Goal: Task Accomplishment & Management: Use online tool/utility

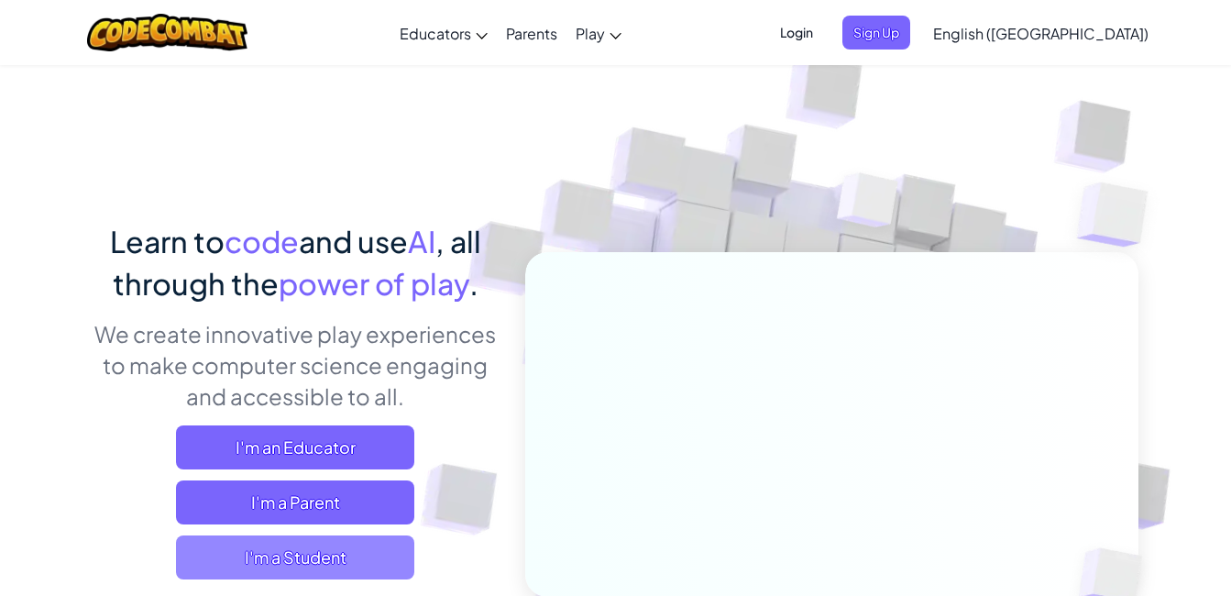
click at [277, 540] on span "I'm a Student" at bounding box center [295, 557] width 238 height 44
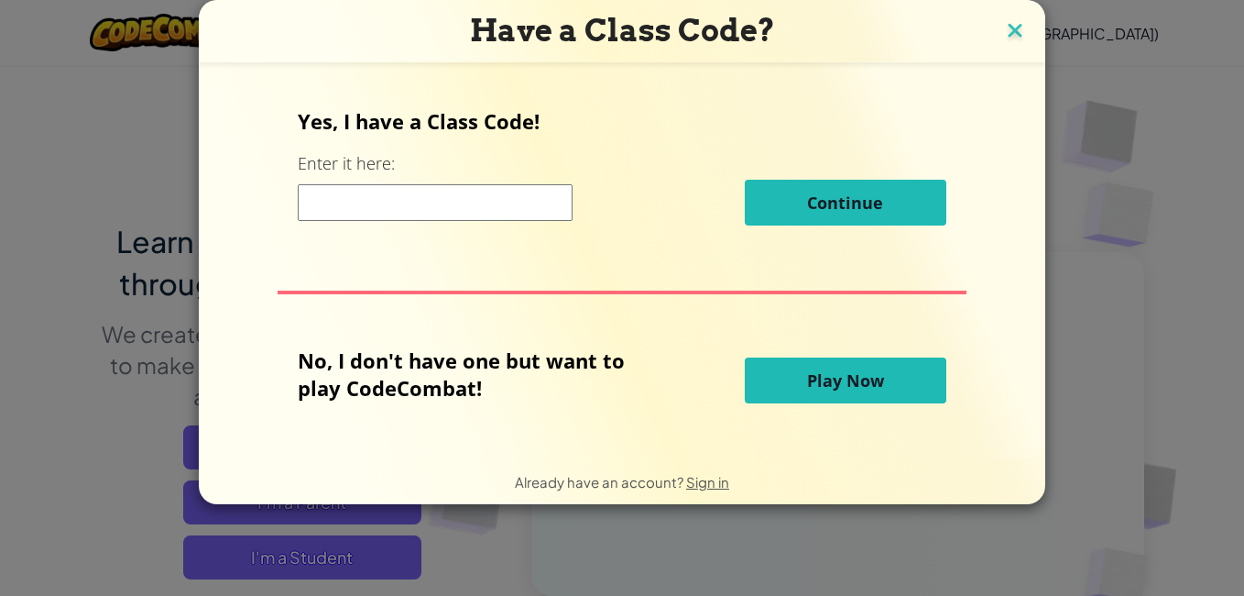
click at [1011, 28] on img at bounding box center [1015, 31] width 24 height 27
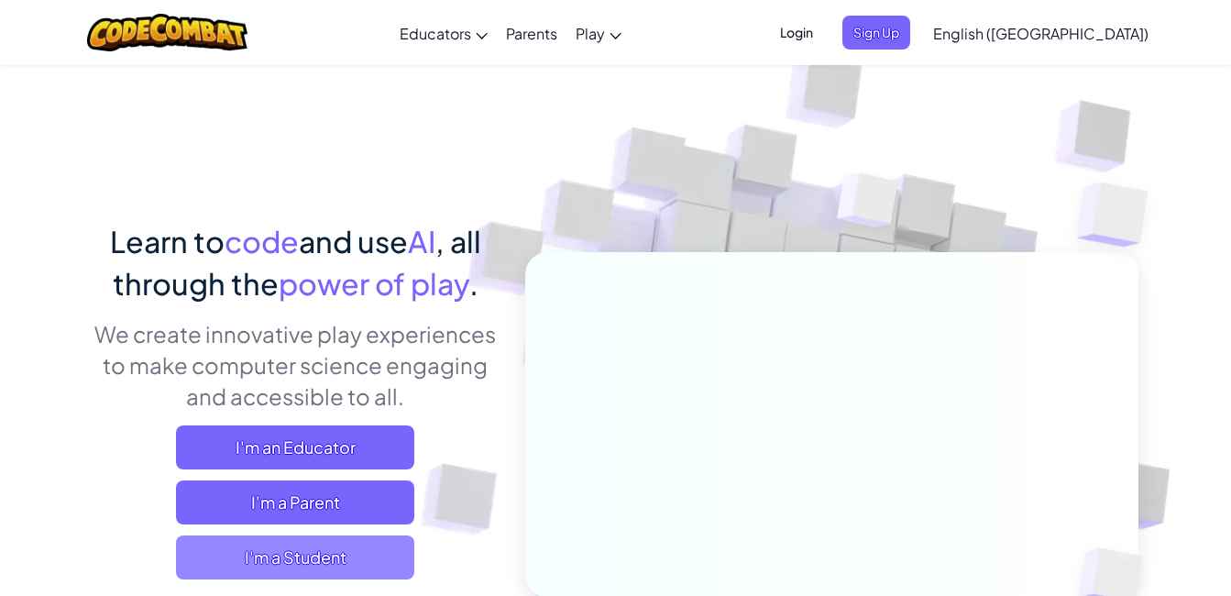
click at [309, 564] on span "I'm a Student" at bounding box center [295, 557] width 238 height 44
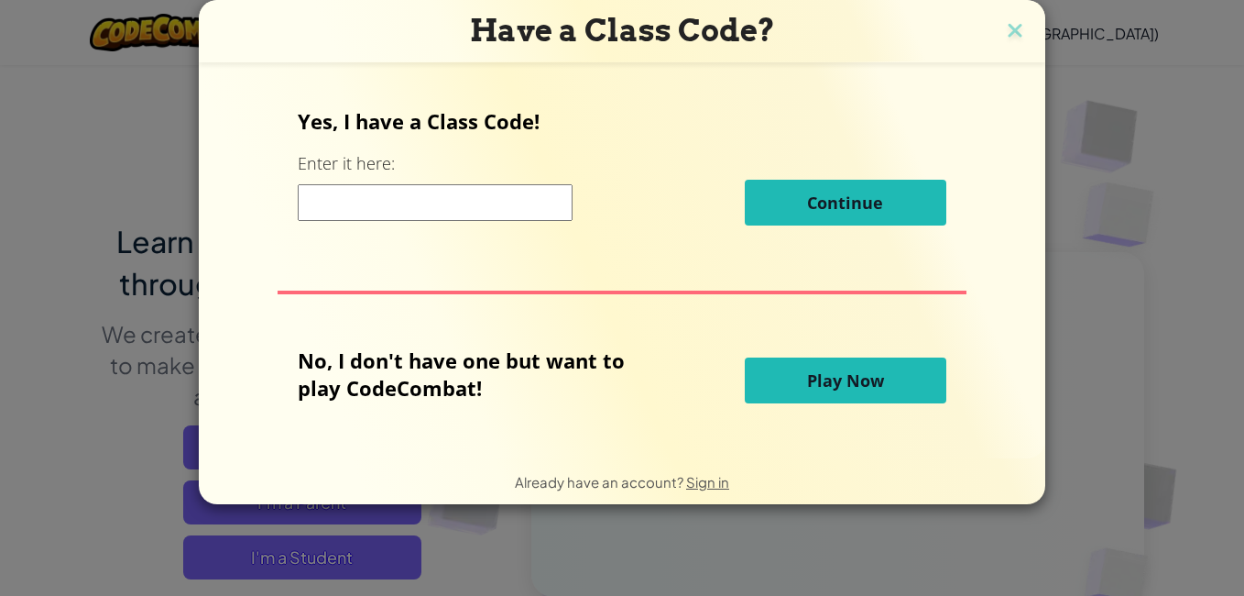
click at [904, 398] on button "Play Now" at bounding box center [846, 380] width 202 height 46
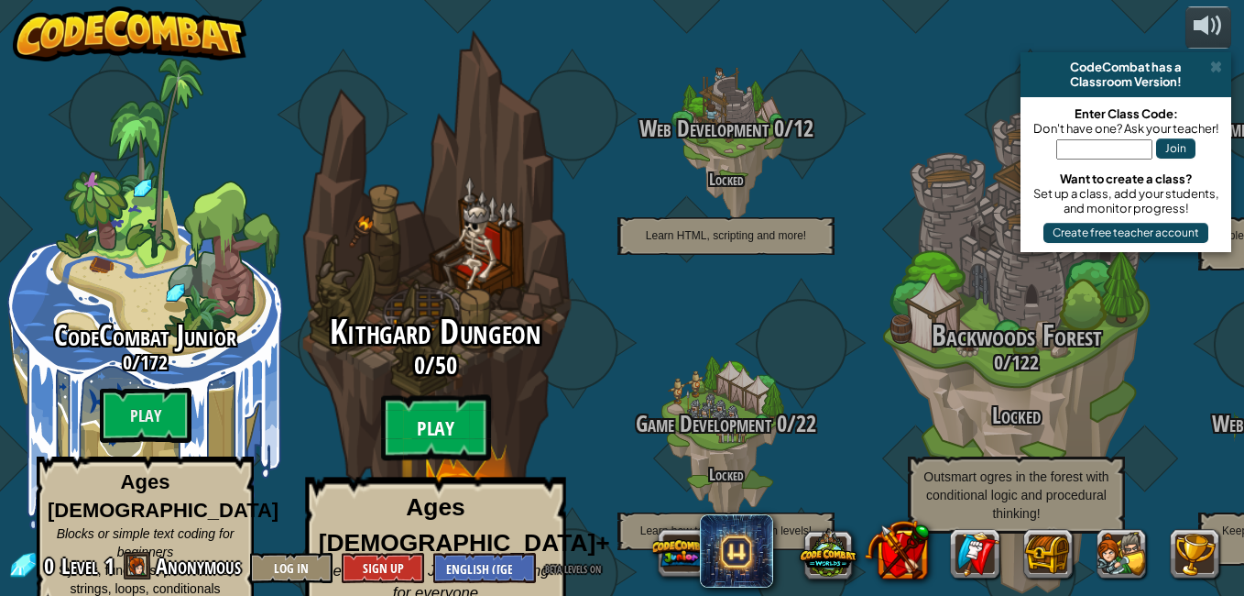
click at [440, 397] on btn "Play" at bounding box center [436, 428] width 110 height 66
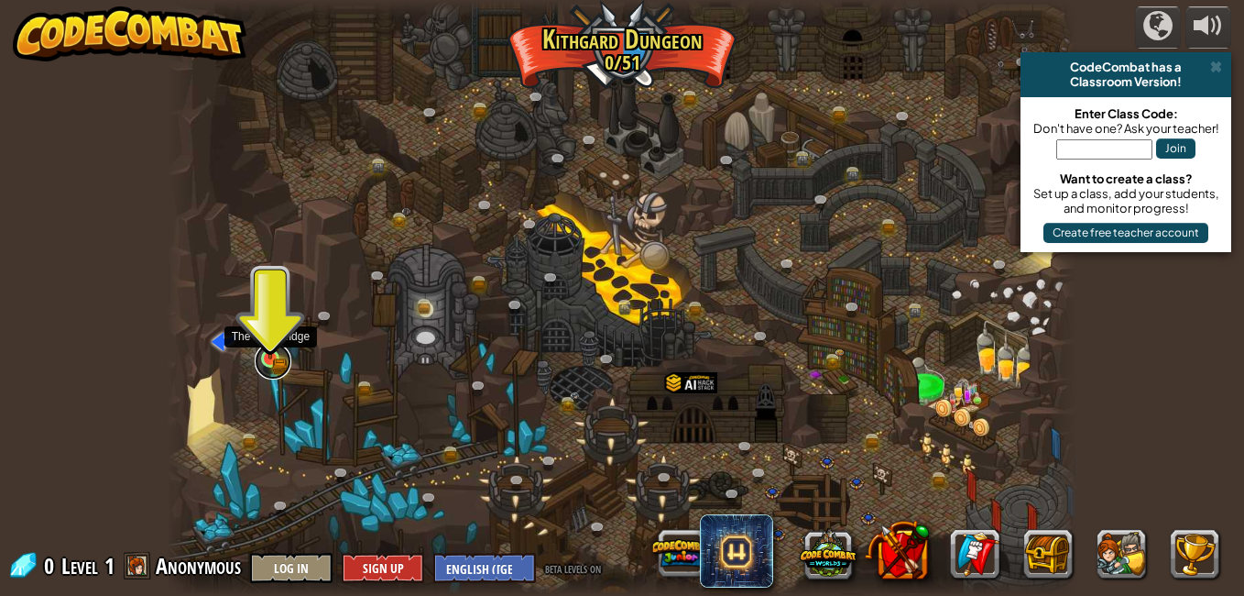
click at [267, 360] on link at bounding box center [273, 361] width 37 height 37
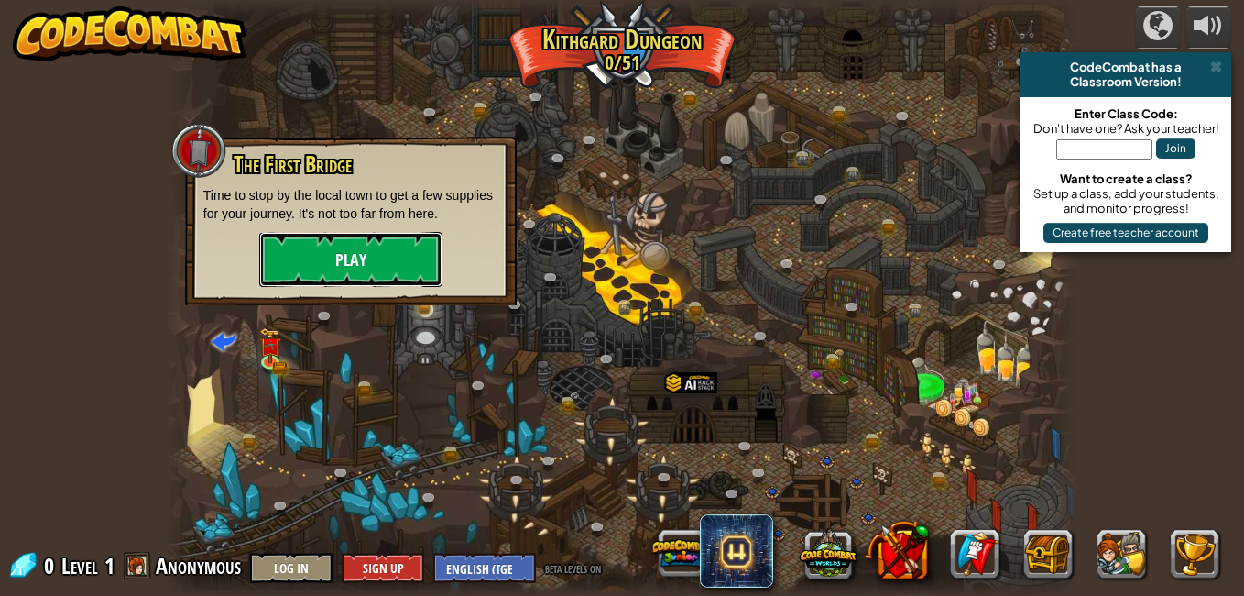
click at [378, 264] on button "Play" at bounding box center [350, 259] width 183 height 55
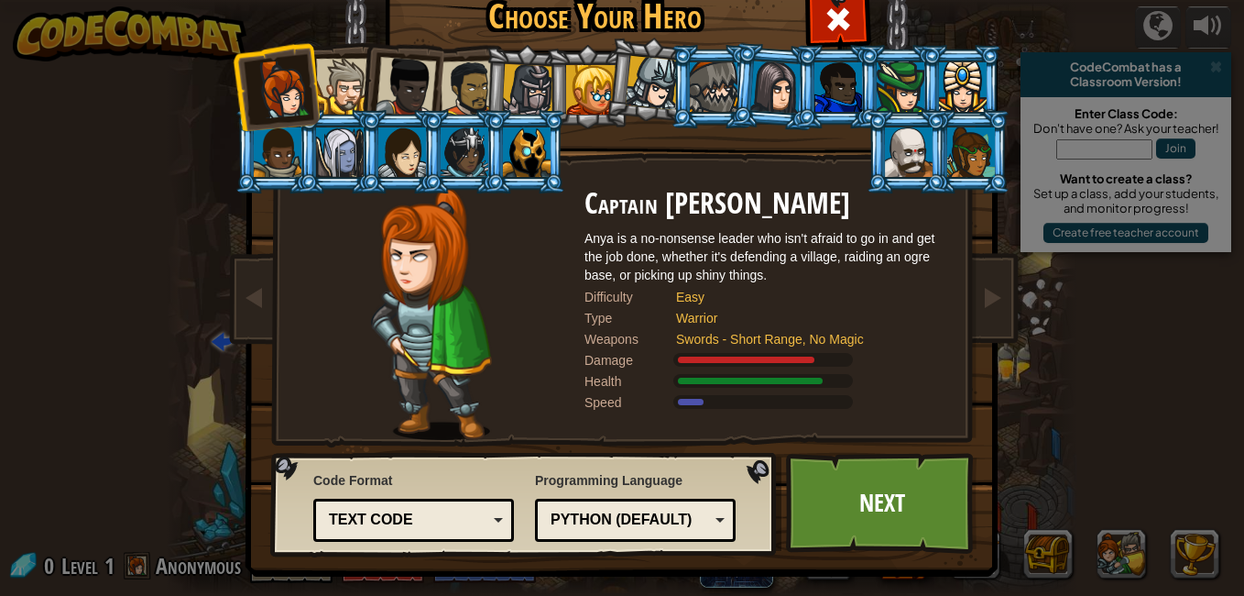
click at [393, 71] on div at bounding box center [406, 87] width 60 height 60
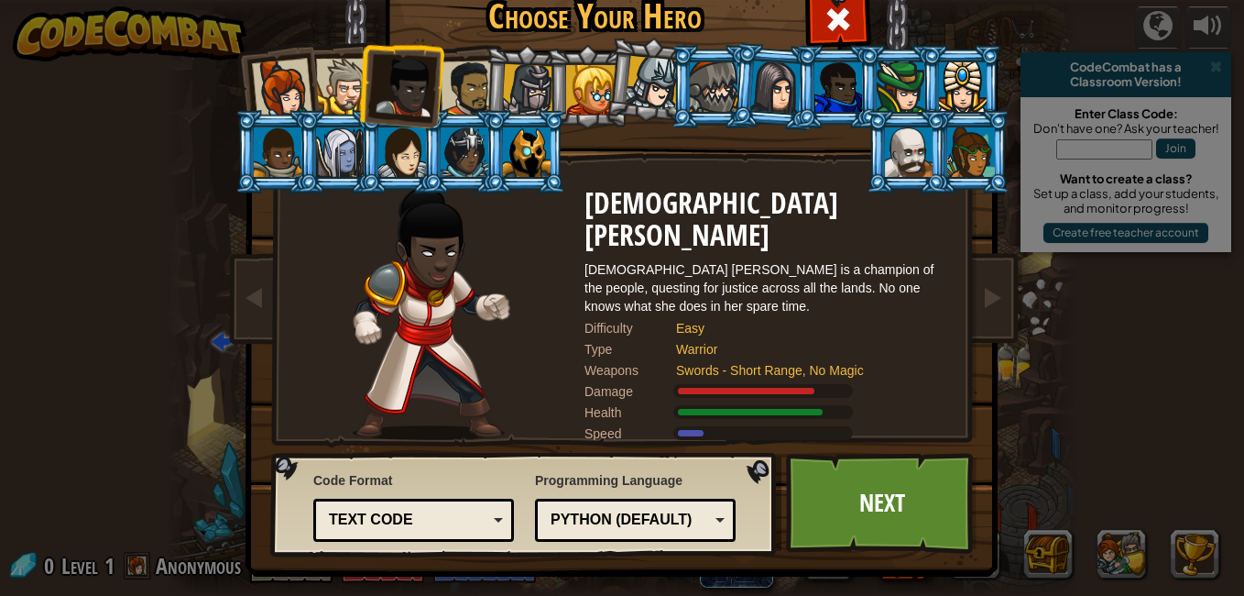
click at [491, 513] on div "Text code" at bounding box center [413, 520] width 177 height 28
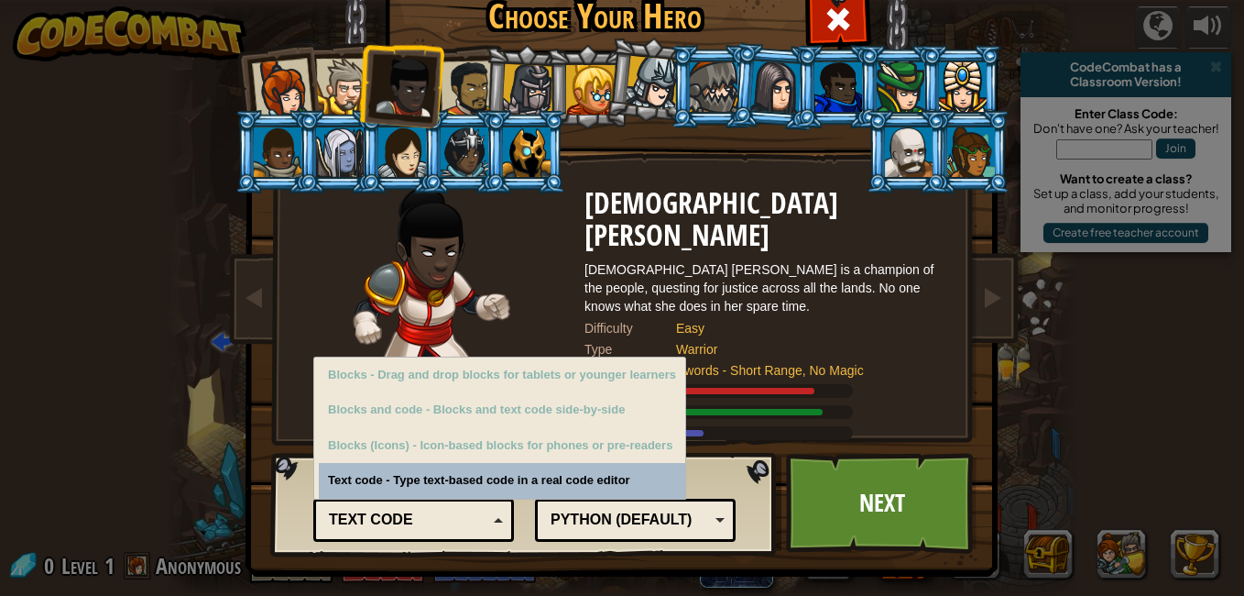
click at [491, 513] on div "Text code" at bounding box center [413, 520] width 177 height 28
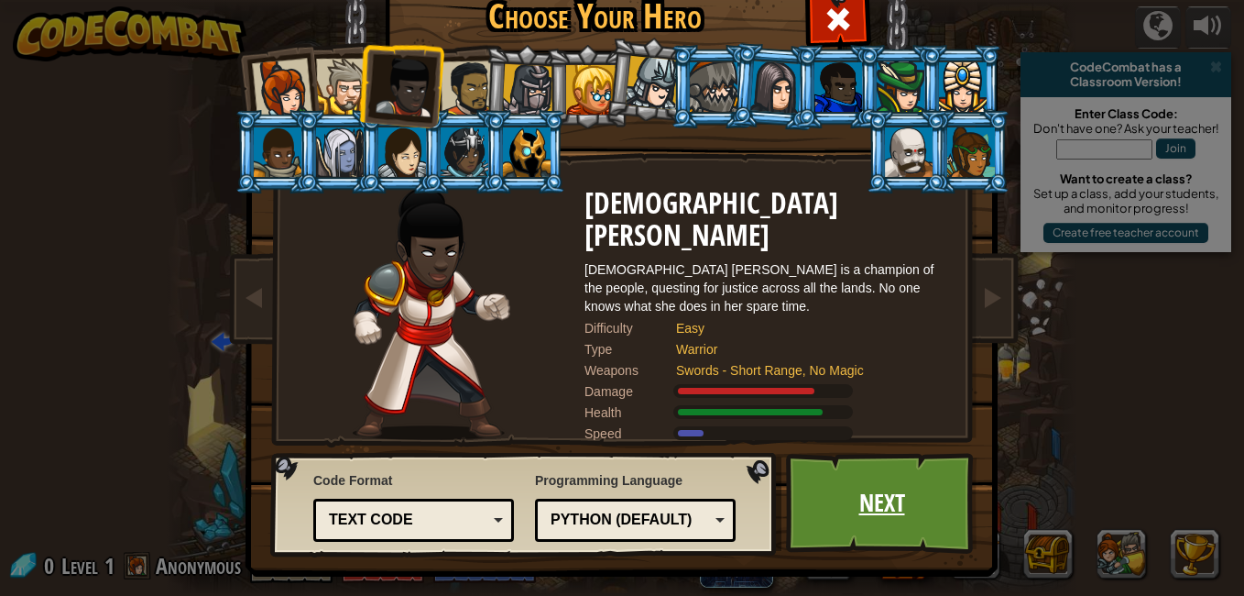
click at [803, 499] on link "Next" at bounding box center [882, 503] width 192 height 101
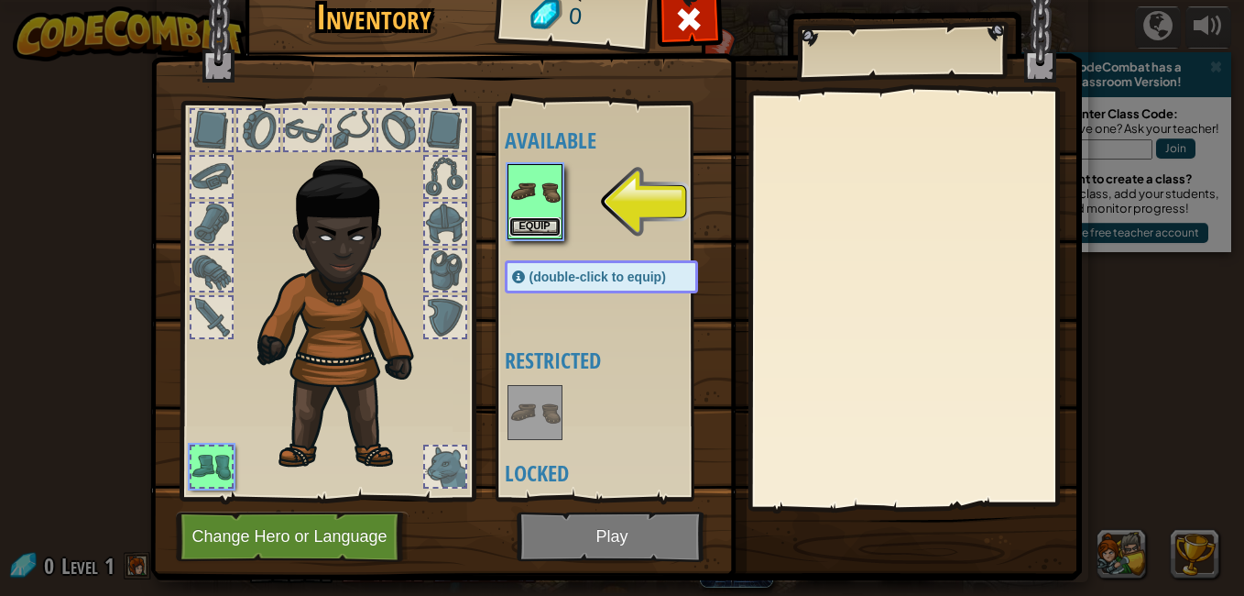
click at [541, 231] on button "Equip" at bounding box center [534, 226] width 51 height 19
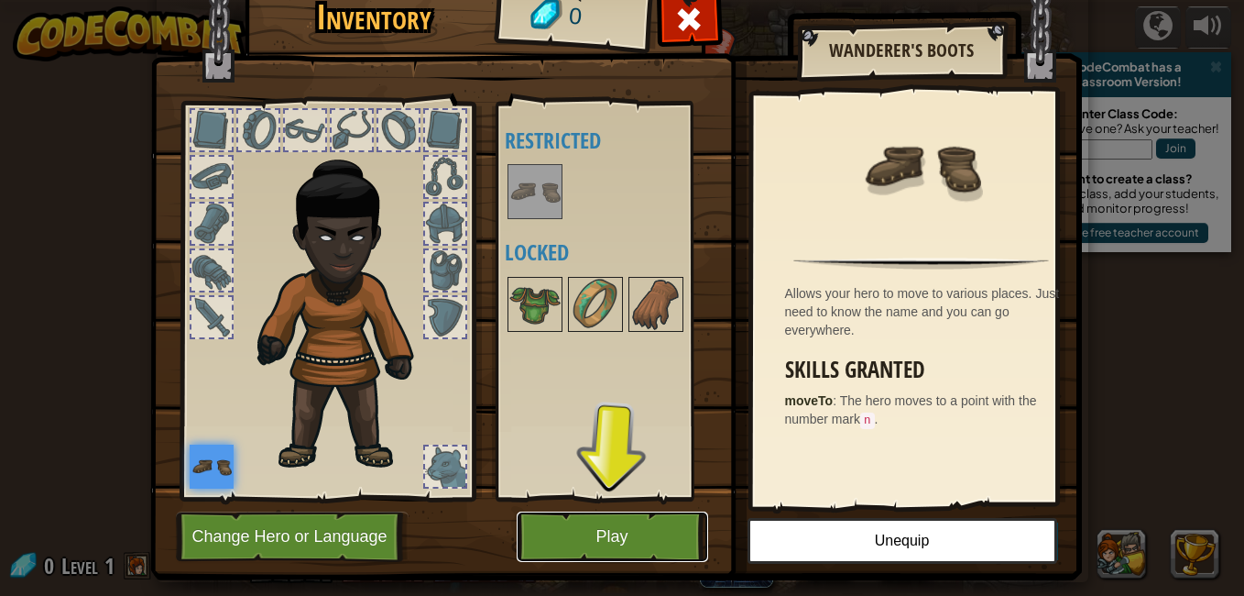
click at [613, 525] on button "Play" at bounding box center [613, 536] width 192 height 50
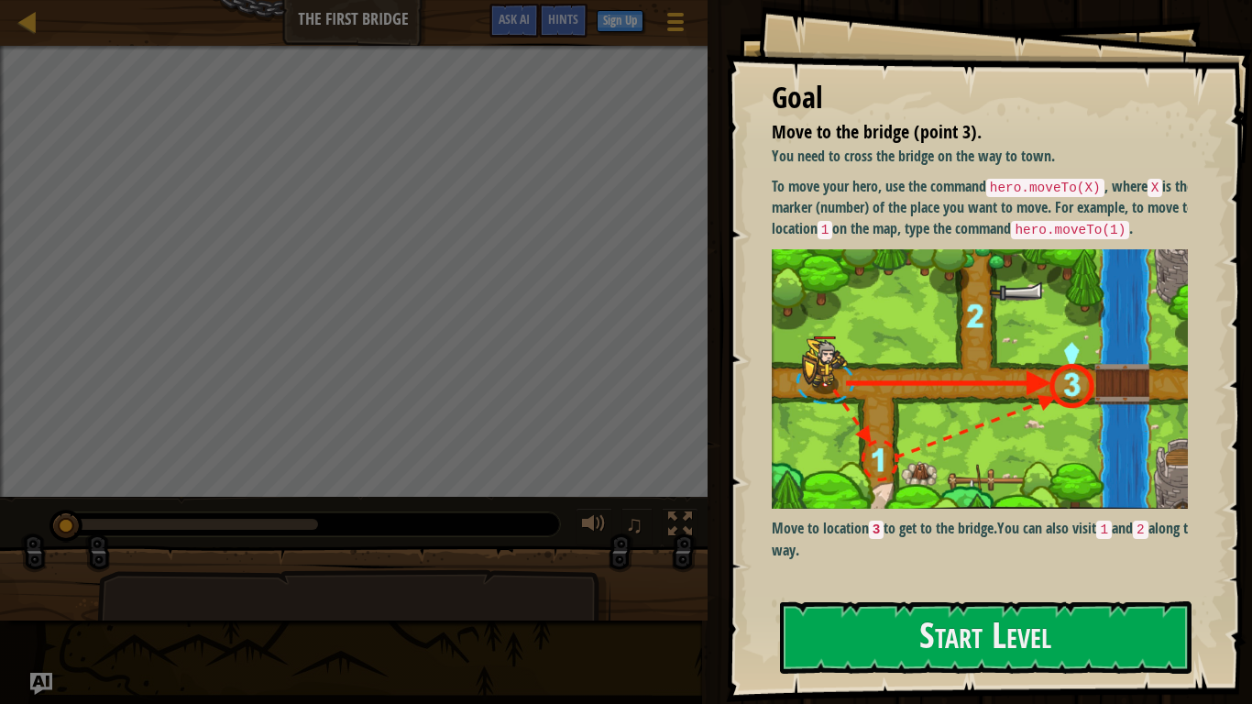
click at [444, 520] on div at bounding box center [308, 524] width 504 height 24
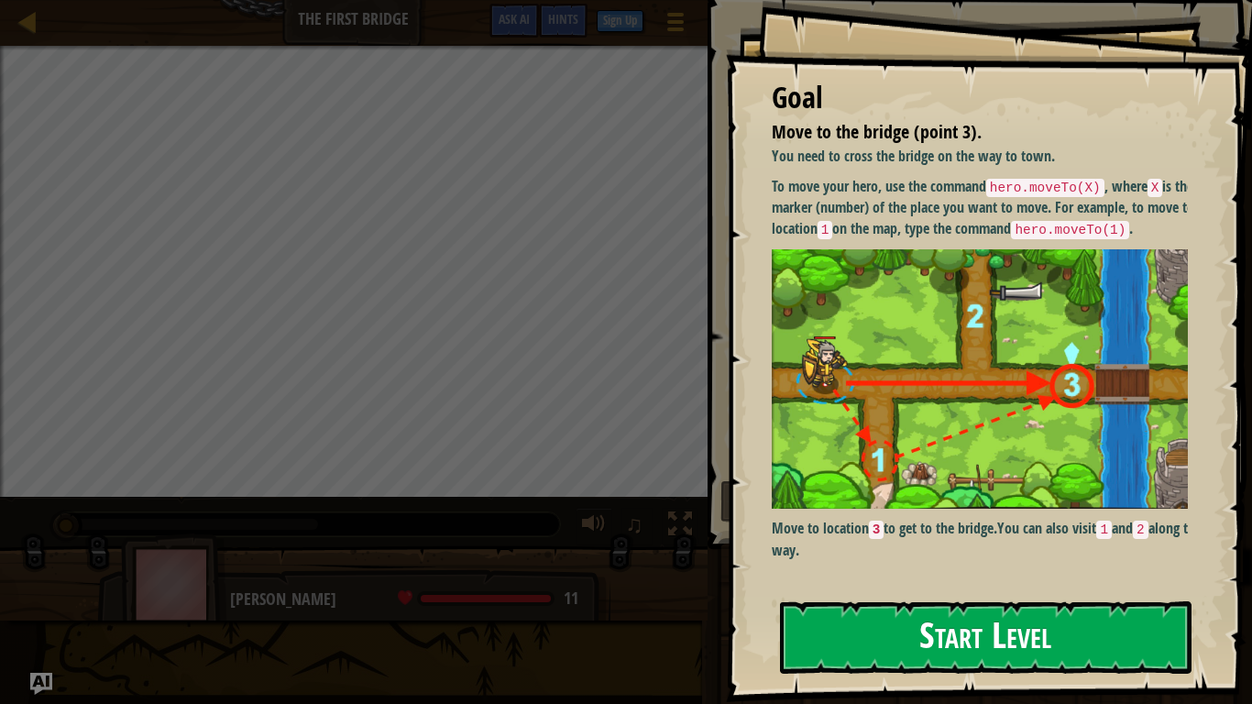
click at [821, 595] on button "Start Level" at bounding box center [985, 637] width 411 height 72
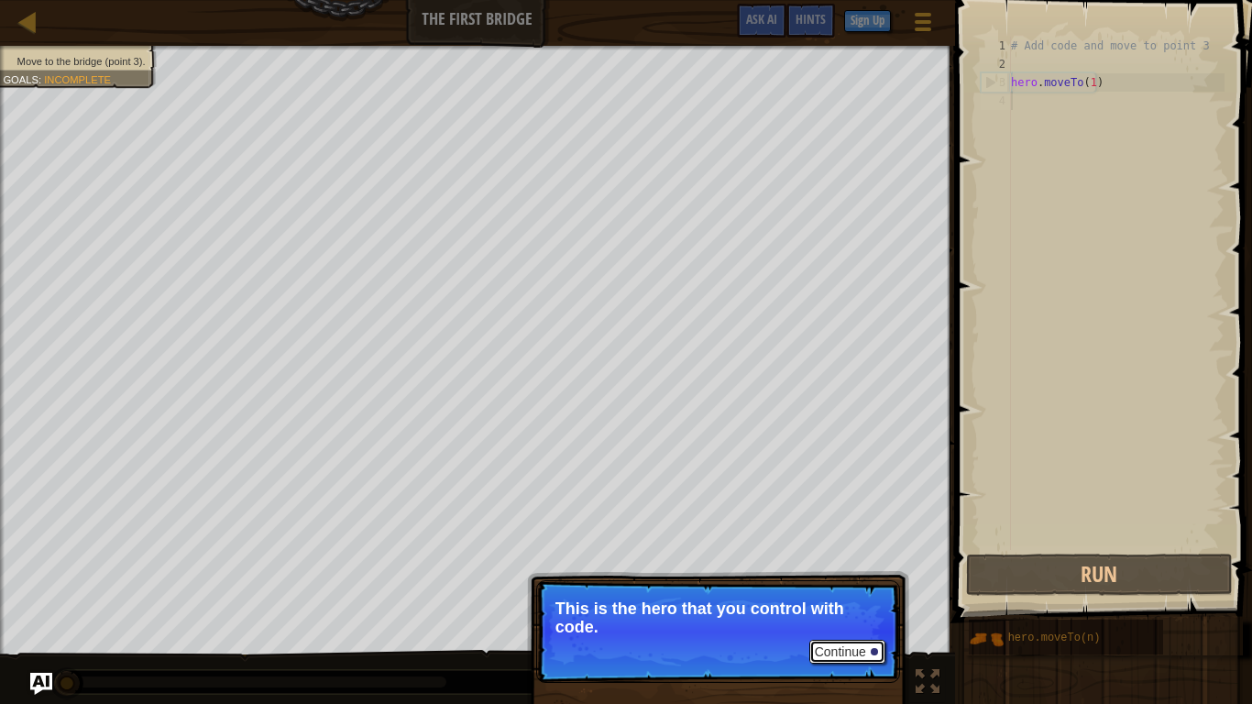
click at [822, 595] on button "Continue" at bounding box center [847, 652] width 76 height 24
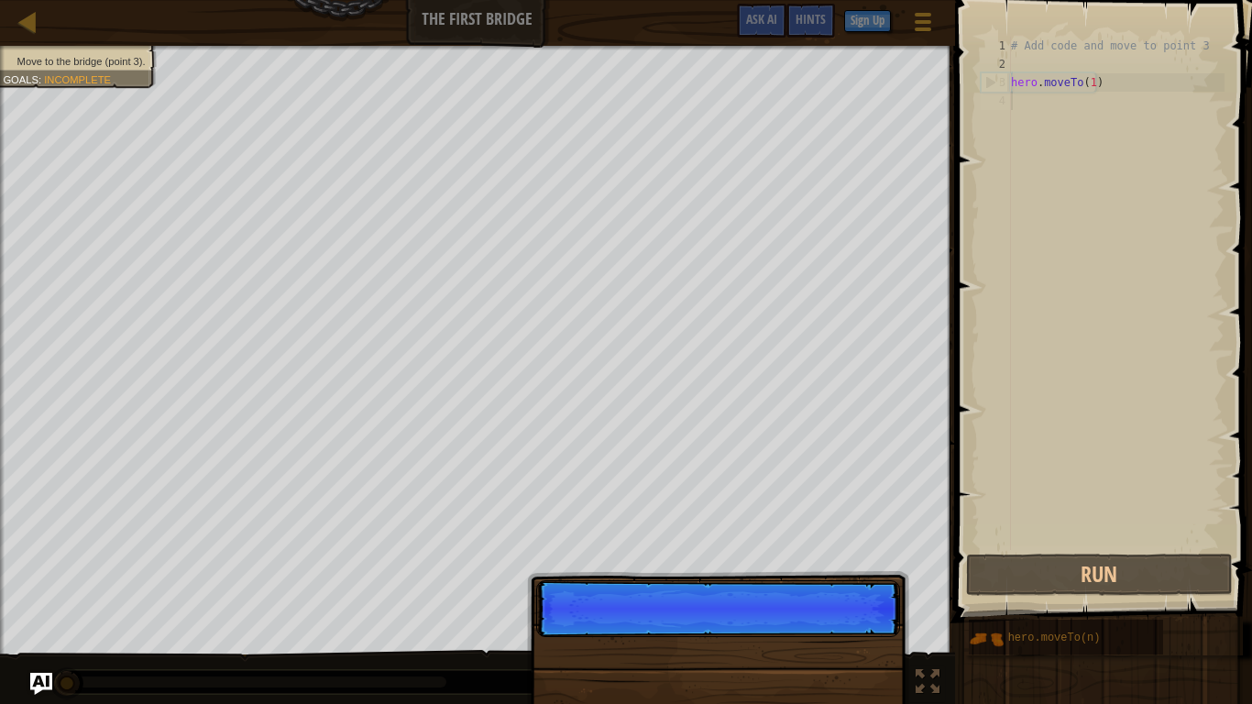
scroll to position [8, 0]
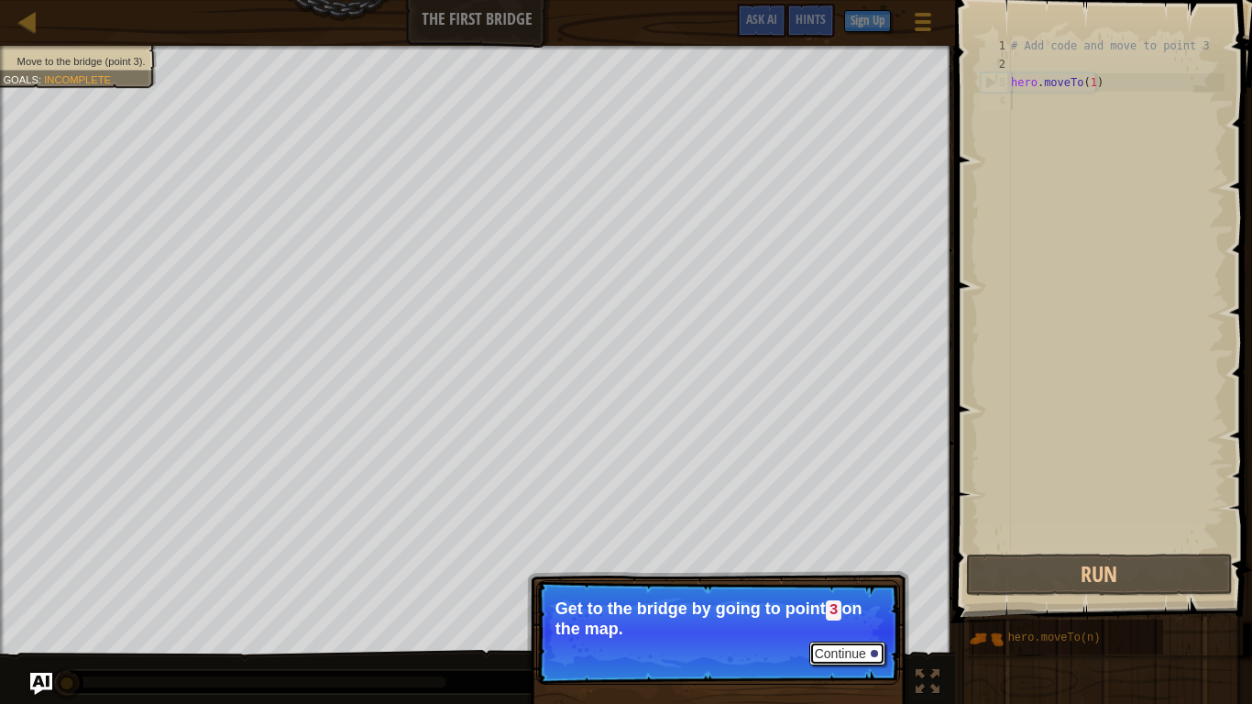
click at [846, 595] on button "Continue" at bounding box center [847, 653] width 76 height 24
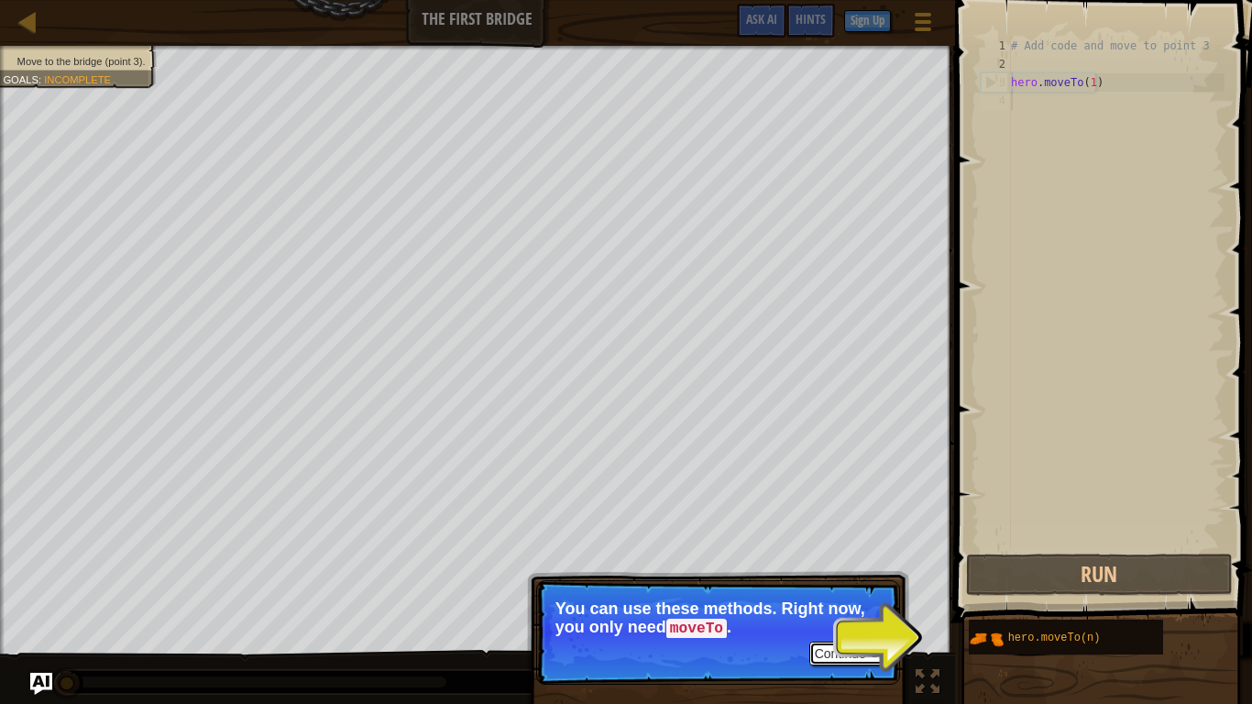
click at [846, 595] on button "Continue" at bounding box center [847, 653] width 76 height 24
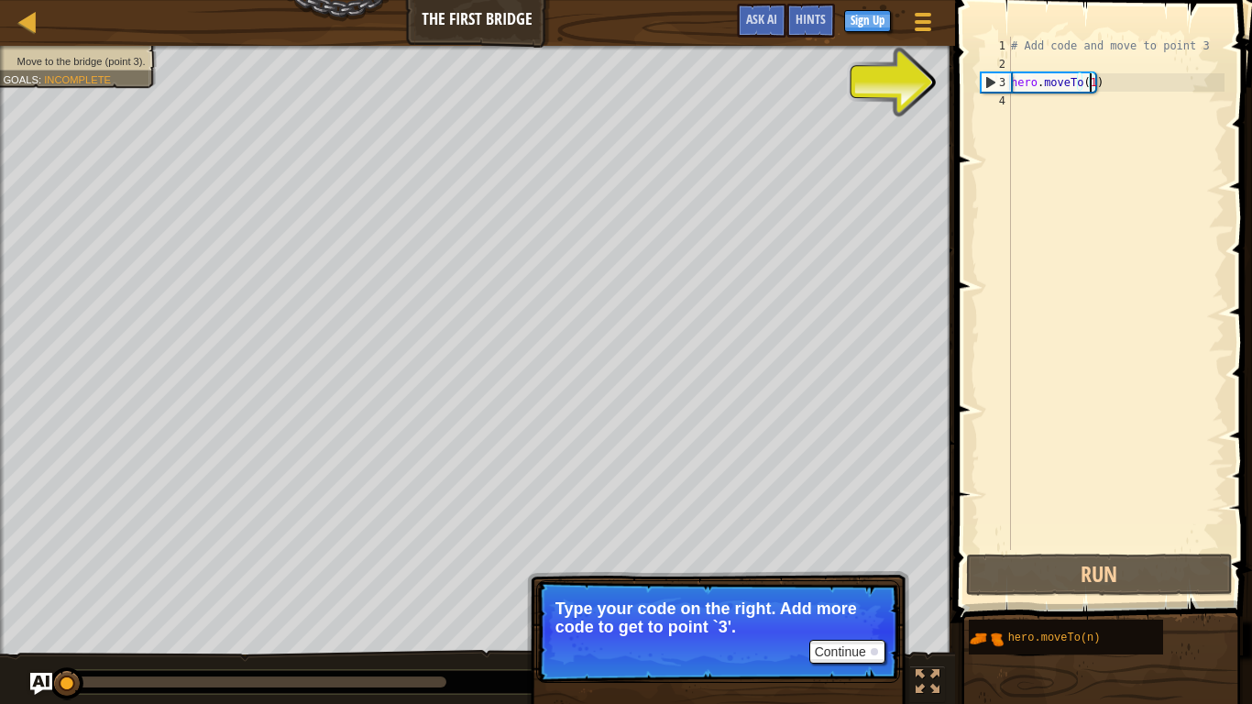
click at [1089, 82] on div "# Add code and move to point 3 hero . moveTo ( 1 )" at bounding box center [1115, 312] width 217 height 550
type textarea "hero.moveTo(1)"
click at [1030, 58] on div "# Add code and move to point 3 hero . moveTo ( 1 )" at bounding box center [1115, 312] width 217 height 550
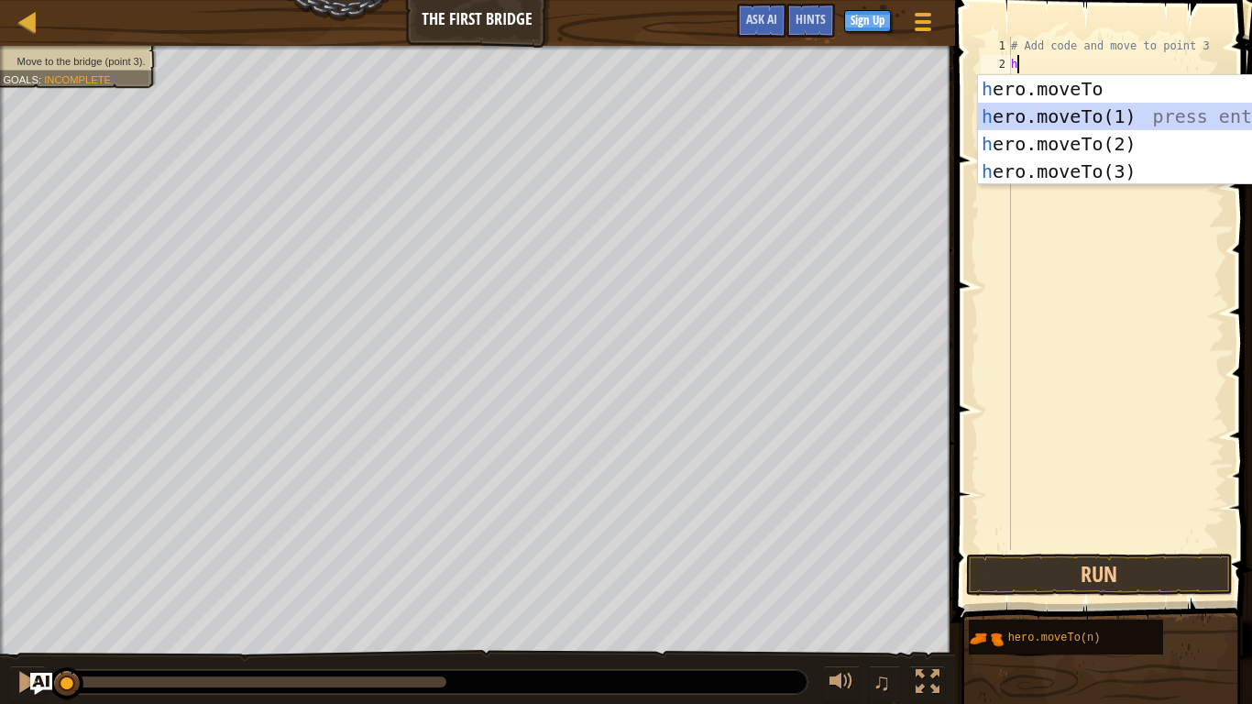
click at [1046, 114] on div "h ero.moveTo press enter h ero.moveTo(1) press enter h ero.moveTo(2) press ente…" at bounding box center [1151, 157] width 346 height 165
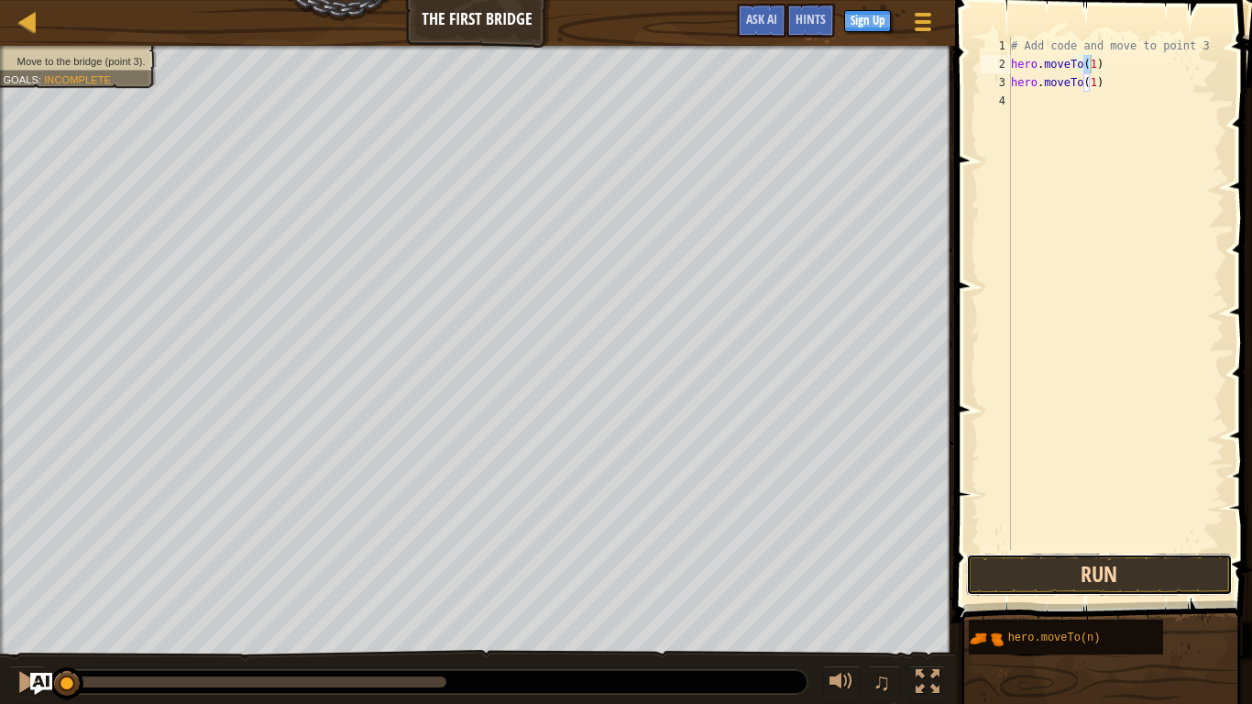
click at [1124, 569] on button "Run" at bounding box center [1099, 574] width 267 height 42
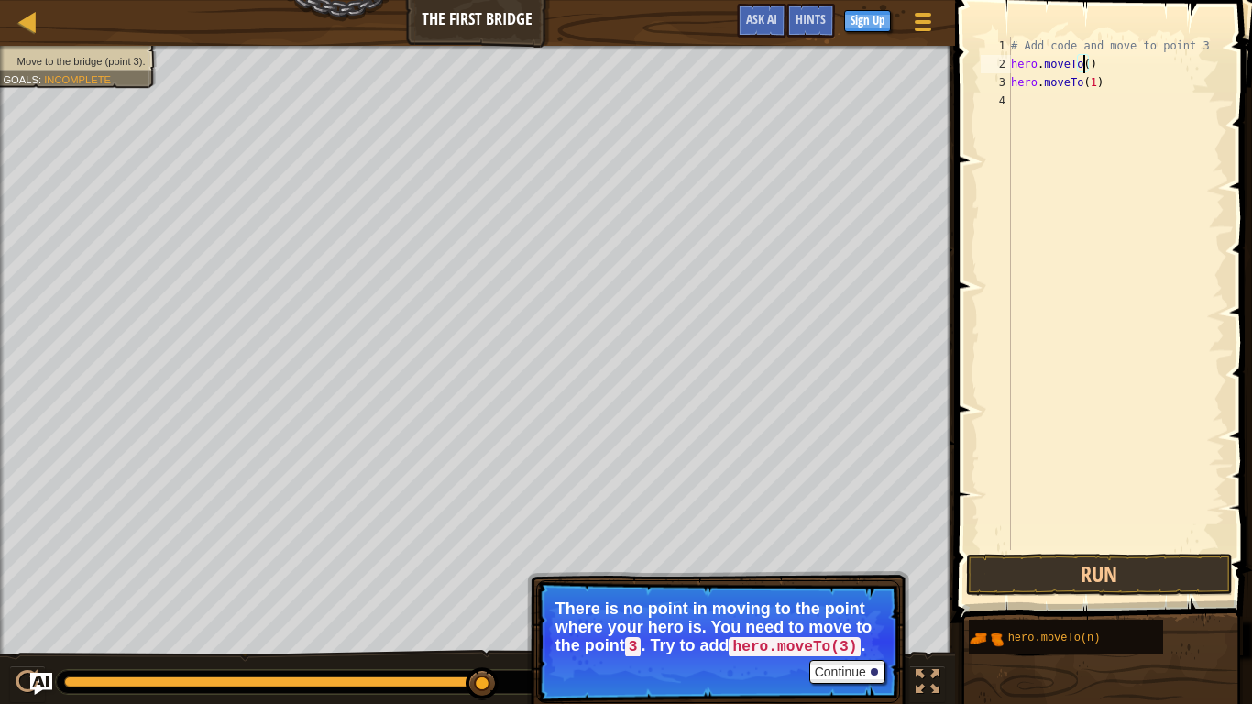
scroll to position [8, 5]
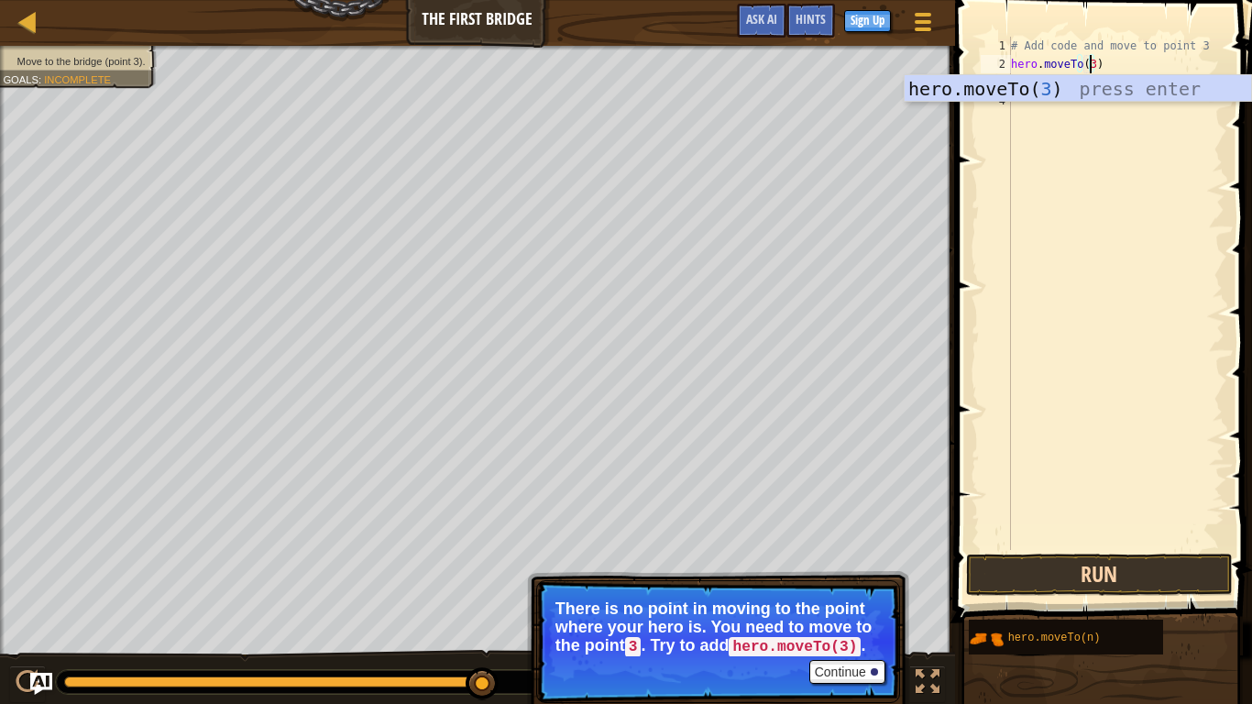
type textarea "hero.moveTo(3)"
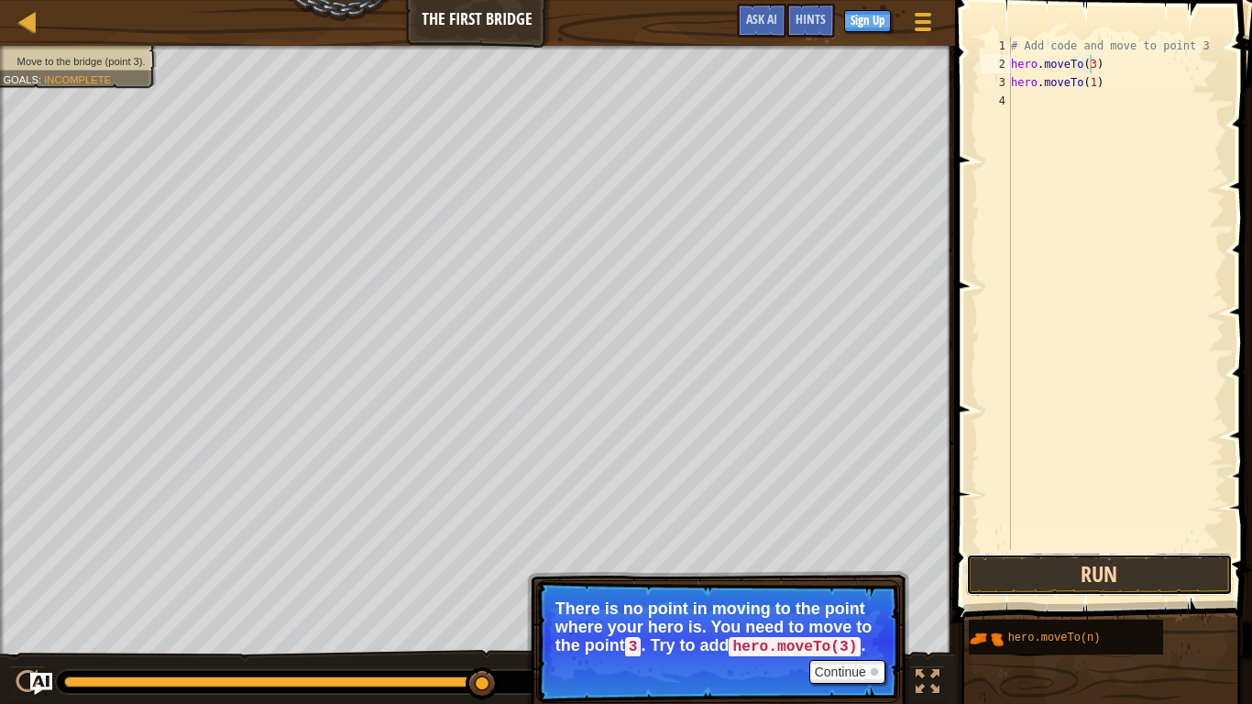
click at [1049, 561] on button "Run" at bounding box center [1099, 574] width 267 height 42
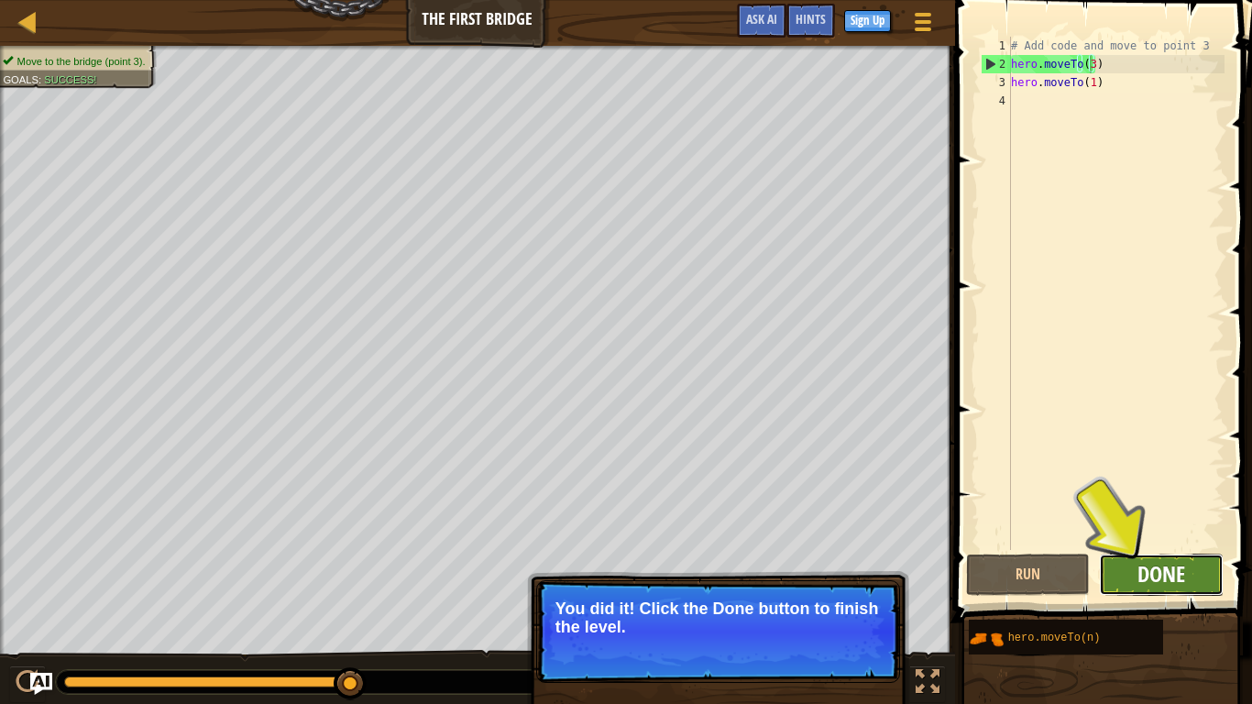
click at [1157, 575] on span "Done" at bounding box center [1161, 573] width 48 height 29
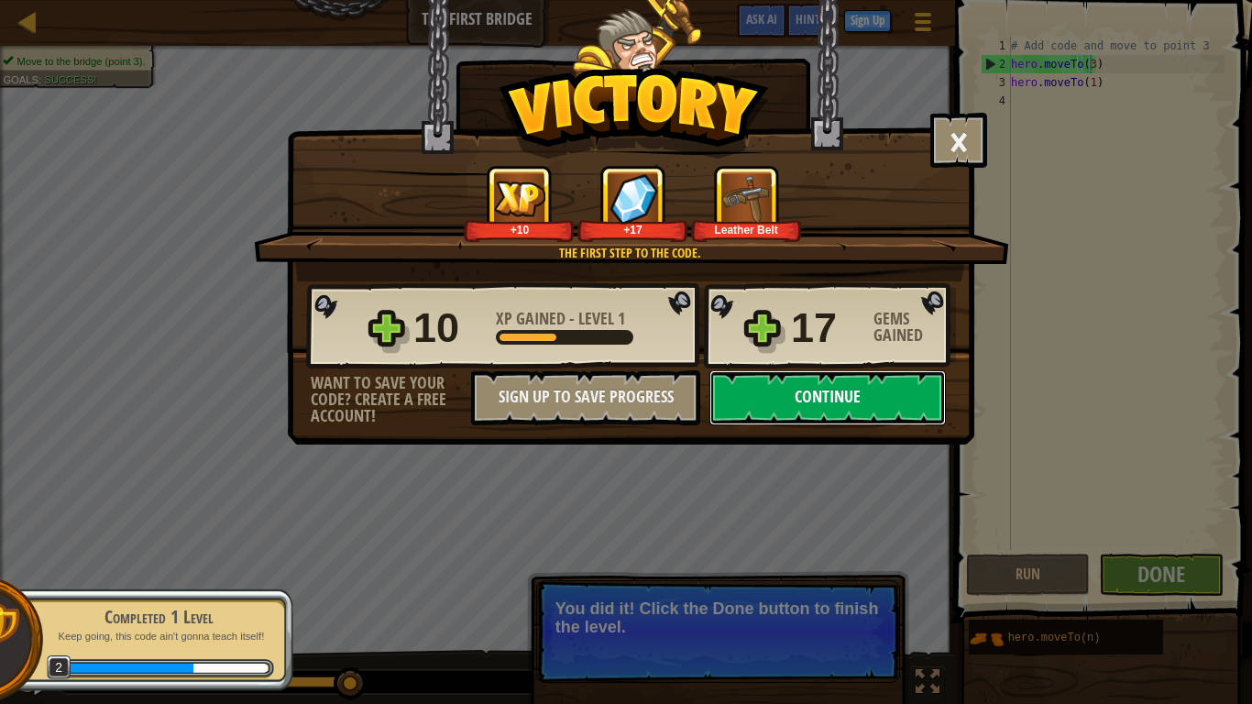
click at [838, 397] on button "Continue" at bounding box center [827, 397] width 236 height 55
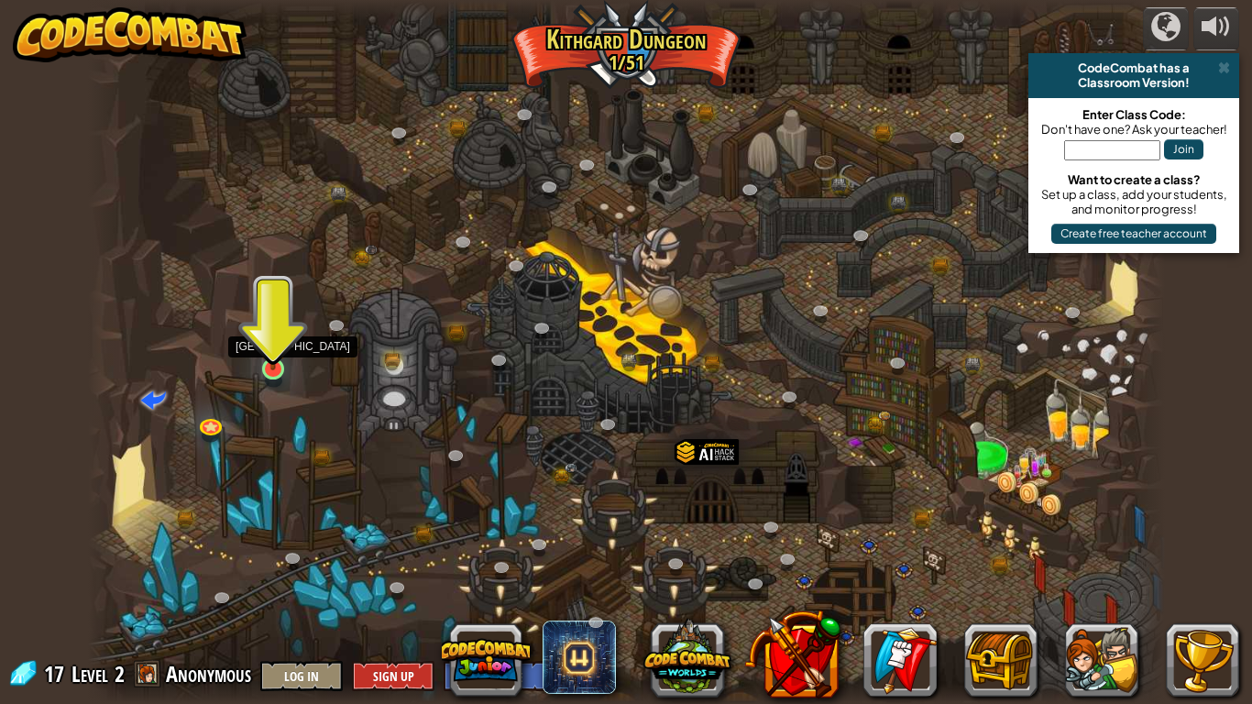
click at [263, 365] on img at bounding box center [272, 339] width 27 height 62
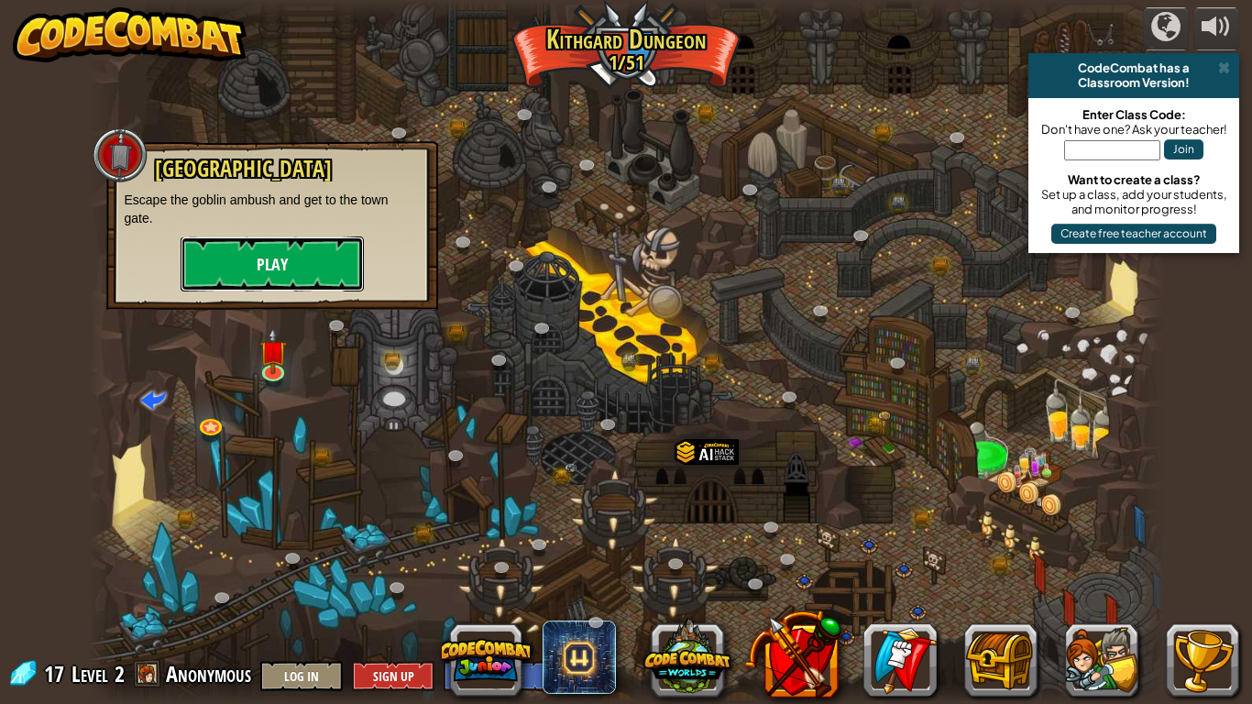
click at [281, 277] on button "Play" at bounding box center [272, 263] width 183 height 55
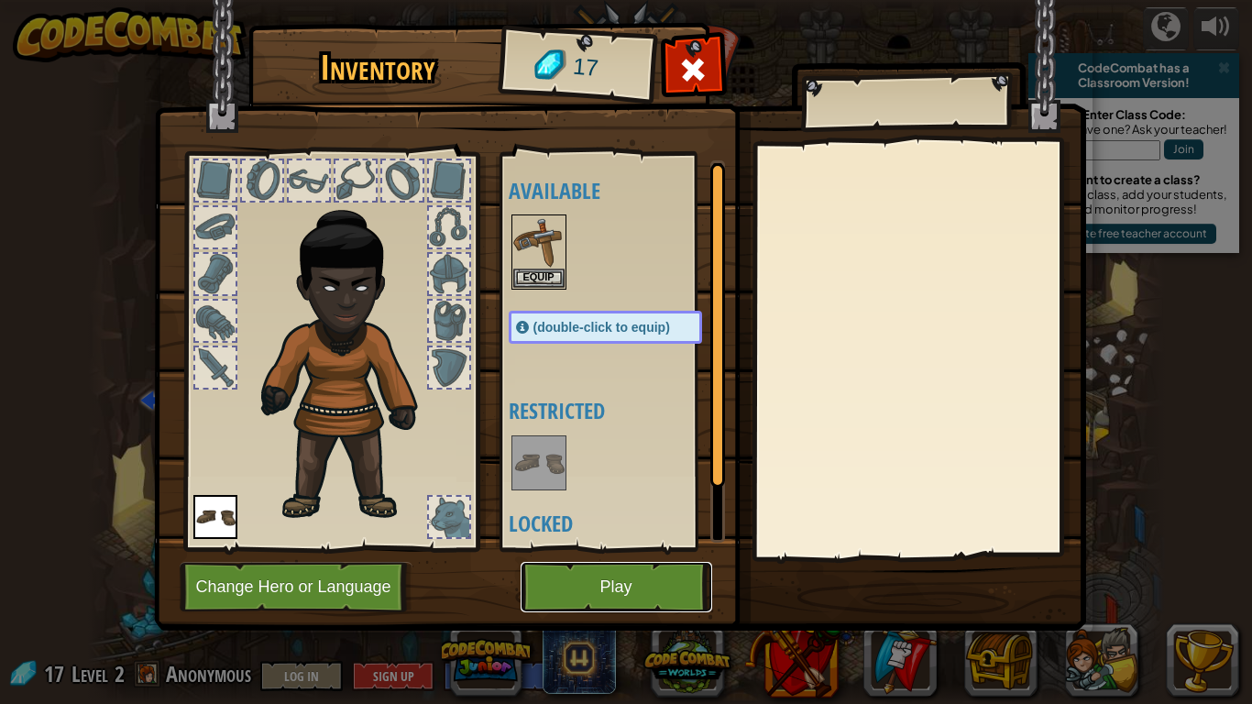
click at [616, 584] on button "Play" at bounding box center [616, 587] width 192 height 50
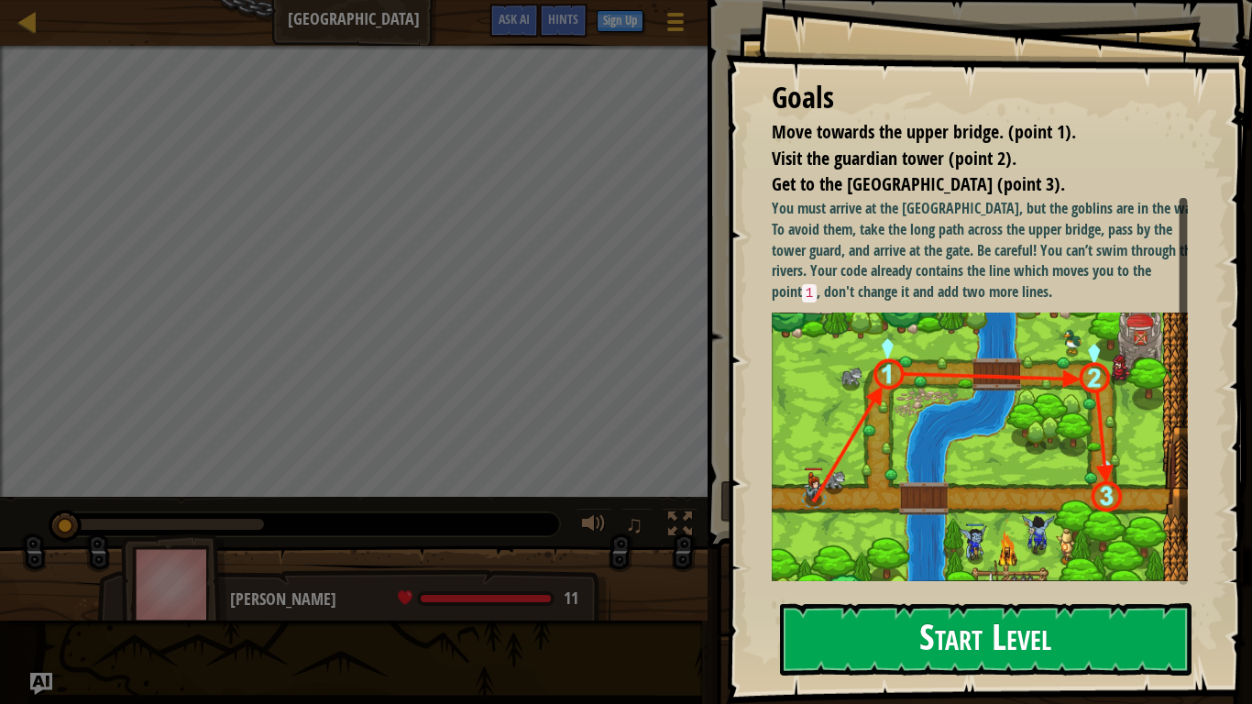
click at [883, 595] on button "Start Level" at bounding box center [985, 639] width 411 height 72
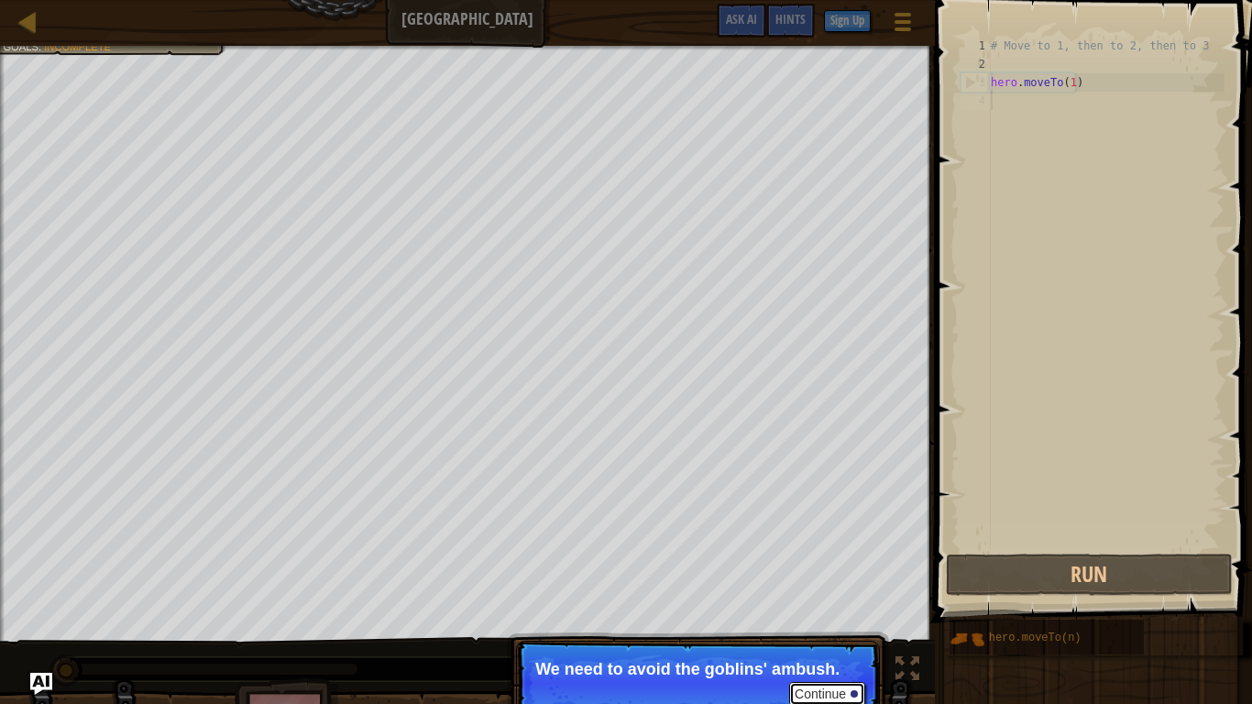
click at [828, 595] on button "Continue" at bounding box center [827, 694] width 76 height 24
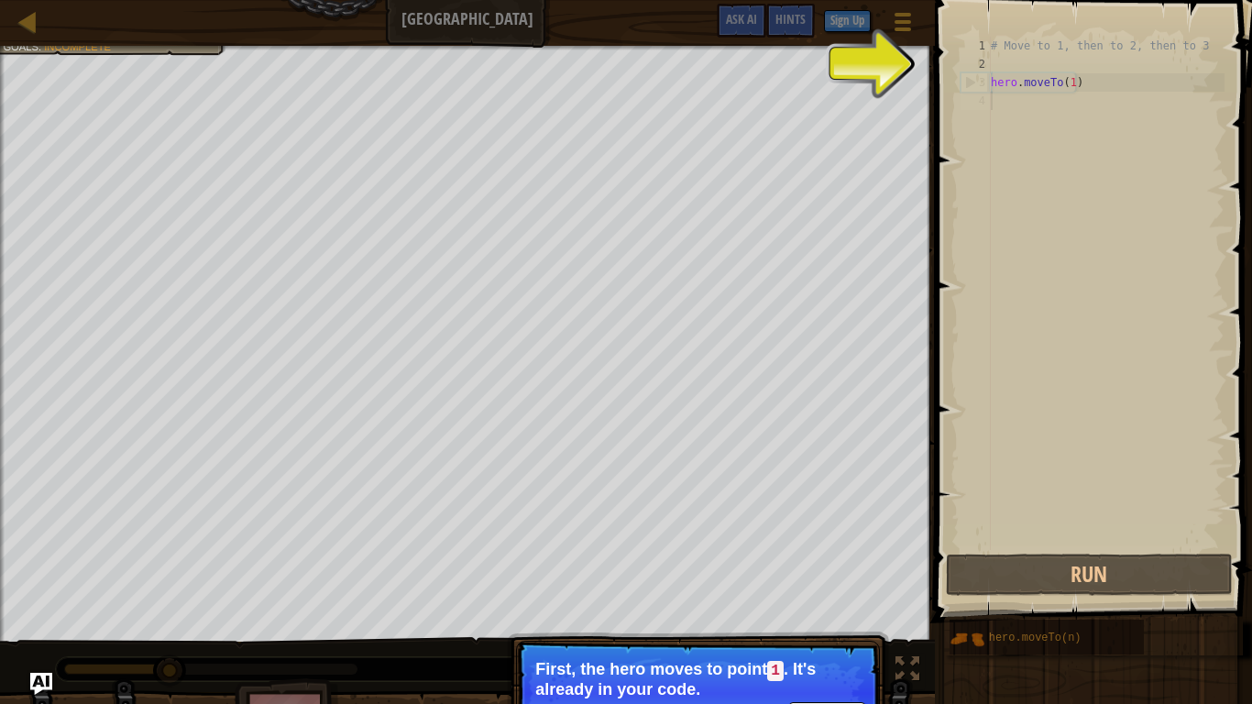
click at [828, 595] on p "First, the hero moves to point 1 . It's already in your code." at bounding box center [697, 679] width 325 height 38
click at [822, 595] on button "Continue" at bounding box center [827, 714] width 76 height 24
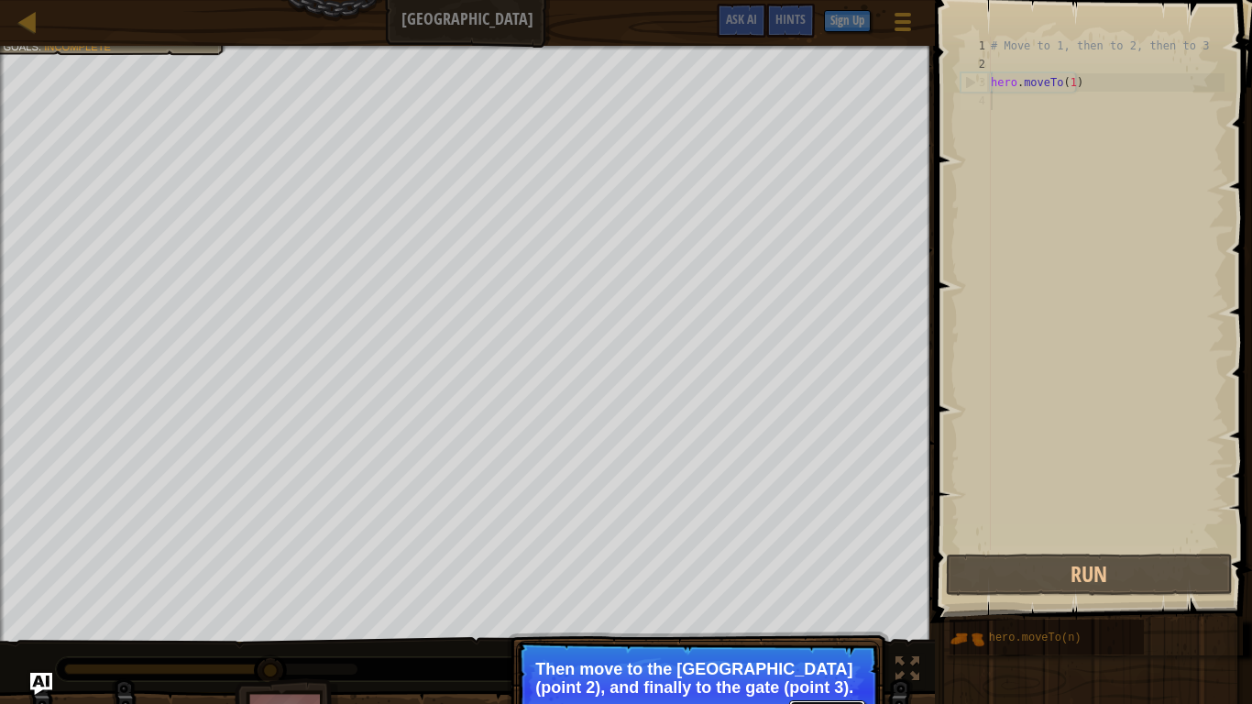
click at [822, 595] on button "Continue" at bounding box center [827, 712] width 76 height 24
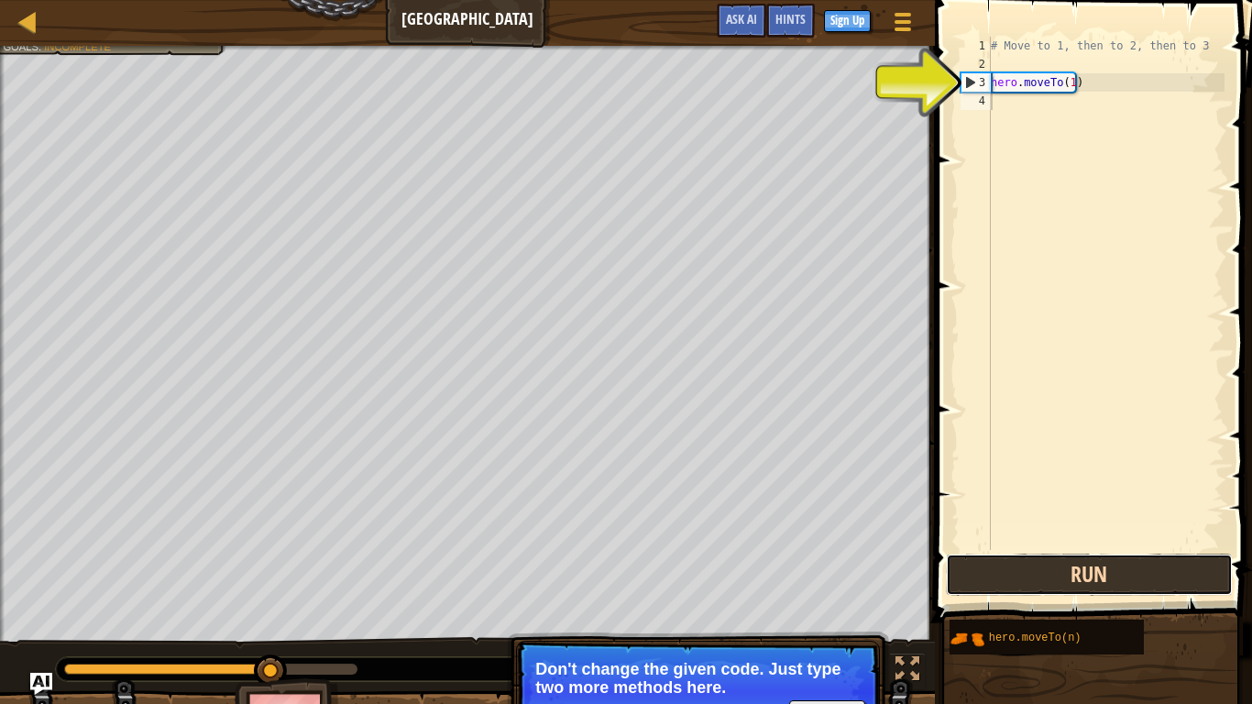
click at [1080, 577] on button "Run" at bounding box center [1089, 574] width 286 height 42
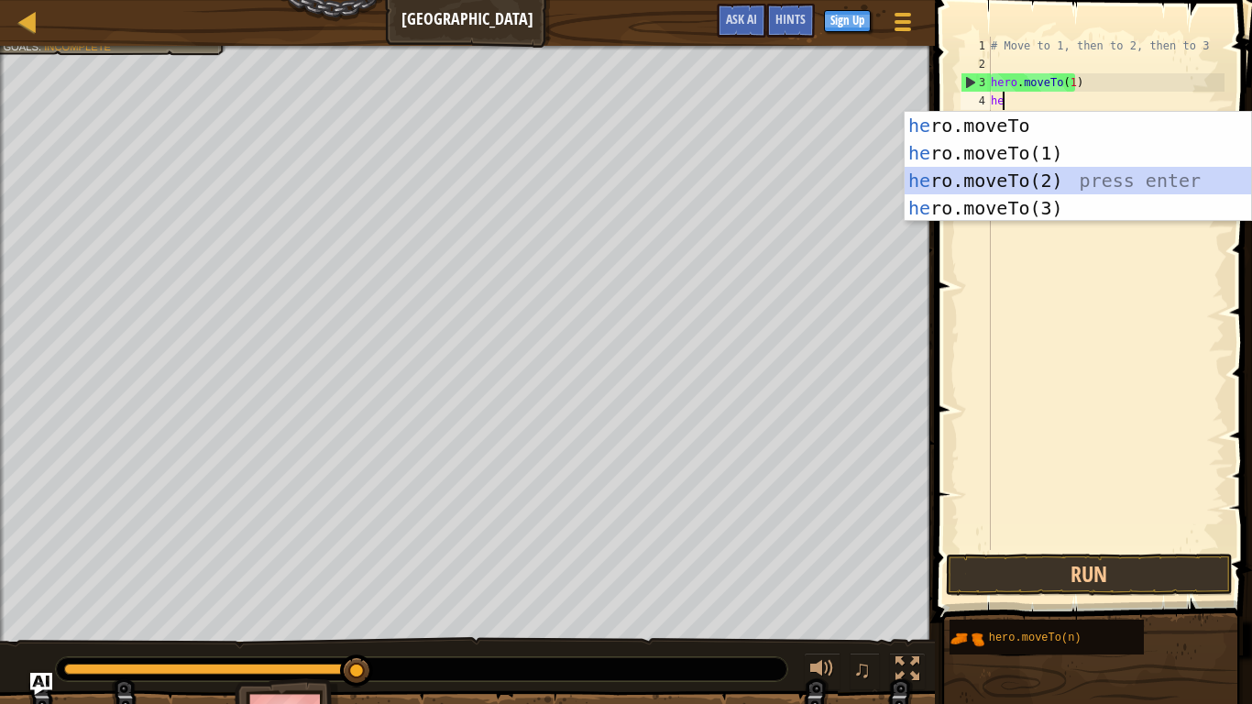
click at [997, 180] on div "he ro.moveTo press enter he ro.moveTo(1) press enter he ro.moveTo(2) press ente…" at bounding box center [1077, 194] width 346 height 165
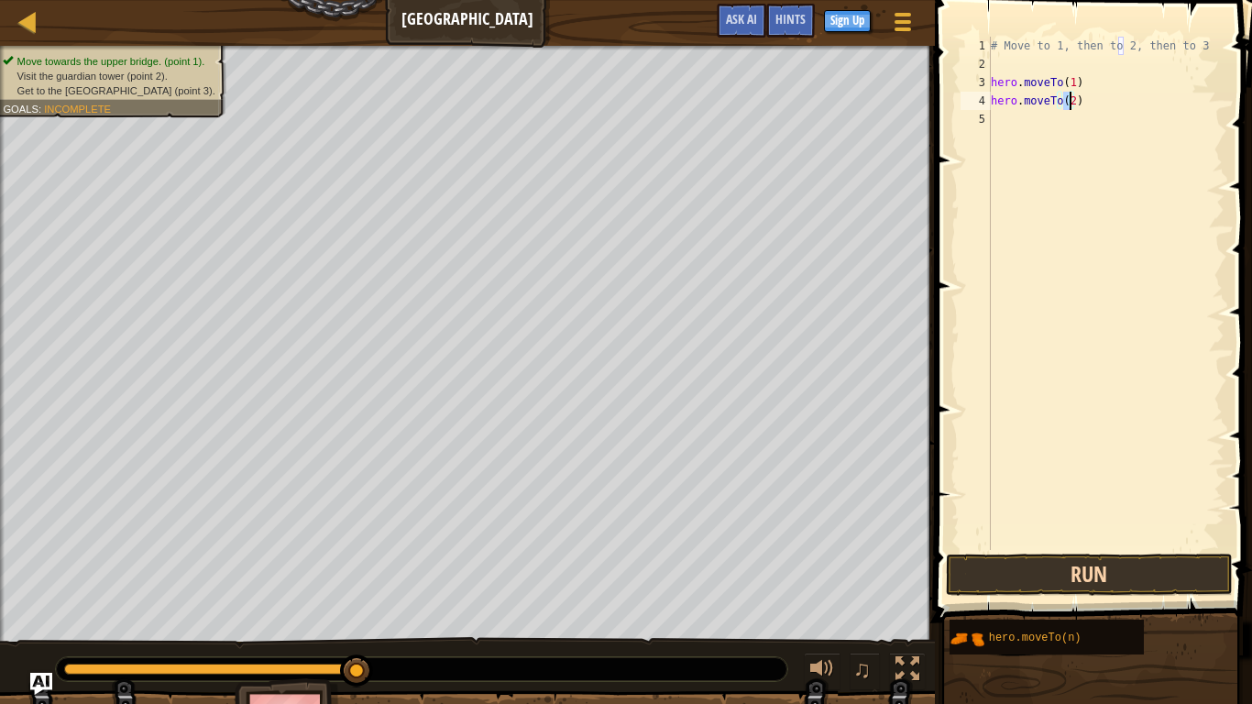
type textarea "hero.moveTo(2)"
click at [1002, 557] on button "Run" at bounding box center [1089, 574] width 286 height 42
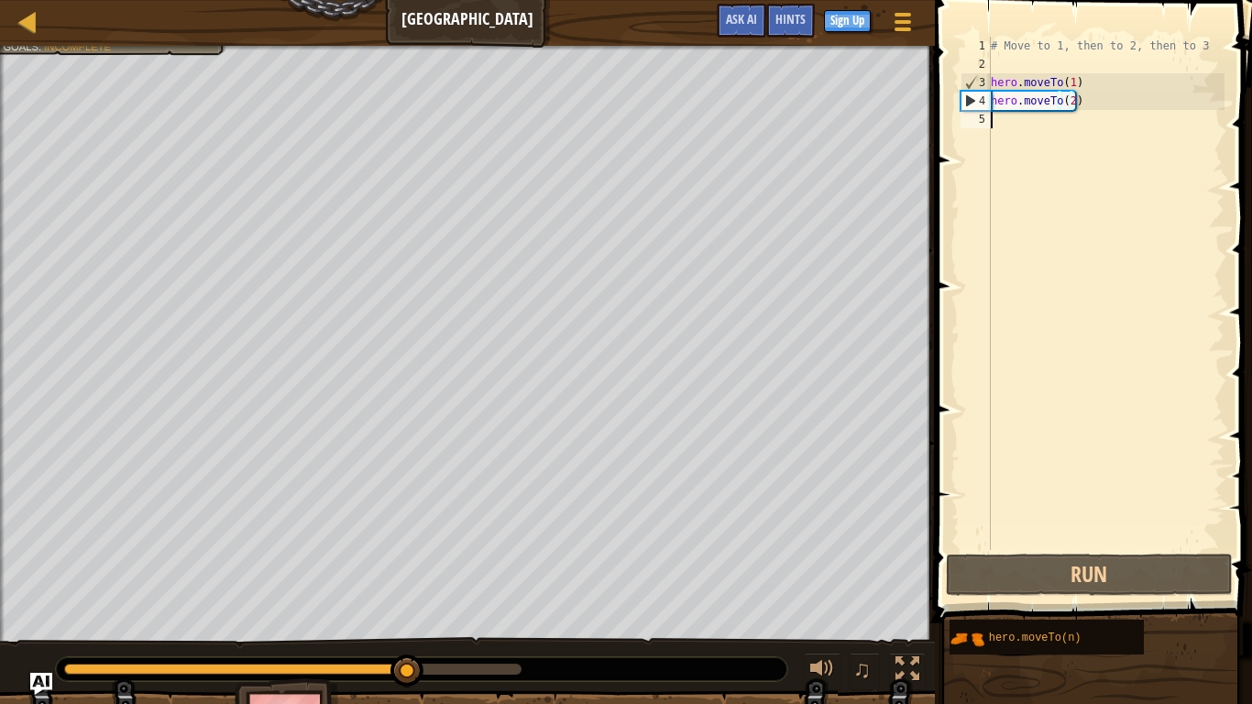
click at [994, 116] on div "# Move to 1, then to 2, then to 3 hero . moveTo ( 1 ) hero . moveTo ( 2 )" at bounding box center [1105, 312] width 237 height 550
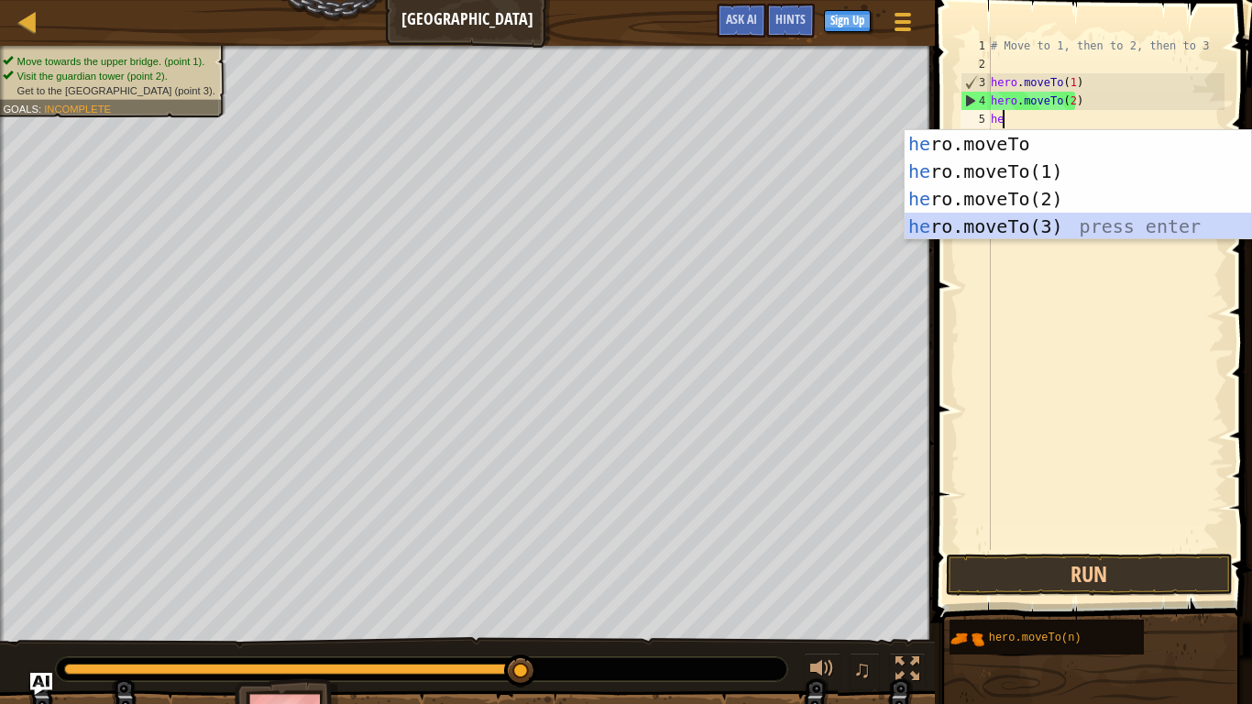
click at [959, 217] on div "he ro.moveTo press enter he ro.moveTo(1) press enter he ro.moveTo(2) press ente…" at bounding box center [1077, 212] width 346 height 165
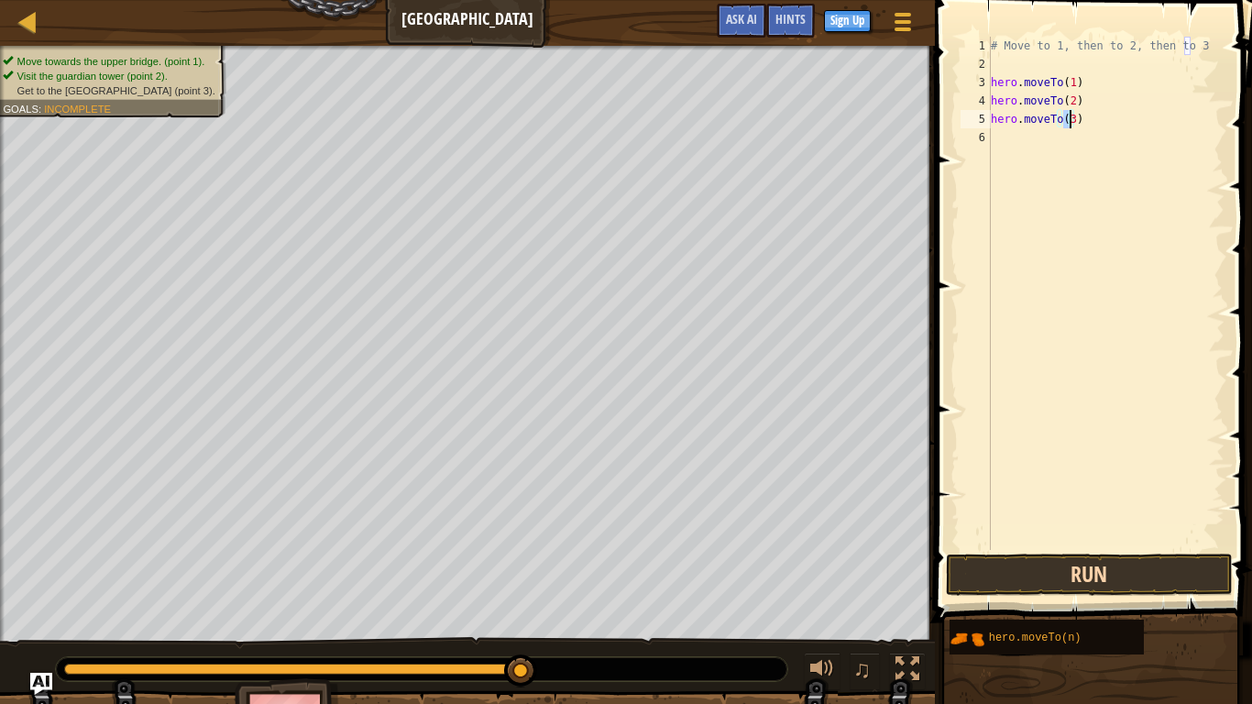
type textarea "hero.moveTo(3)"
click at [1027, 557] on button "Run" at bounding box center [1089, 574] width 286 height 42
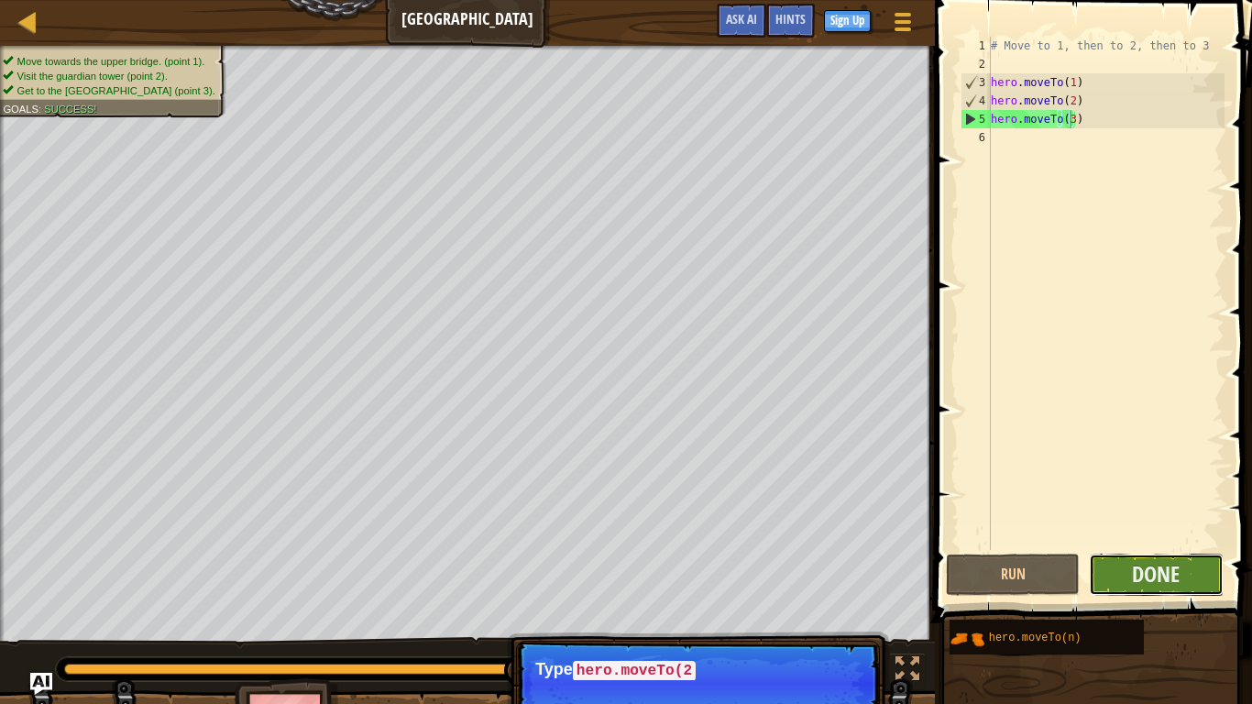
click at [1131, 574] on button "Done" at bounding box center [1156, 574] width 134 height 42
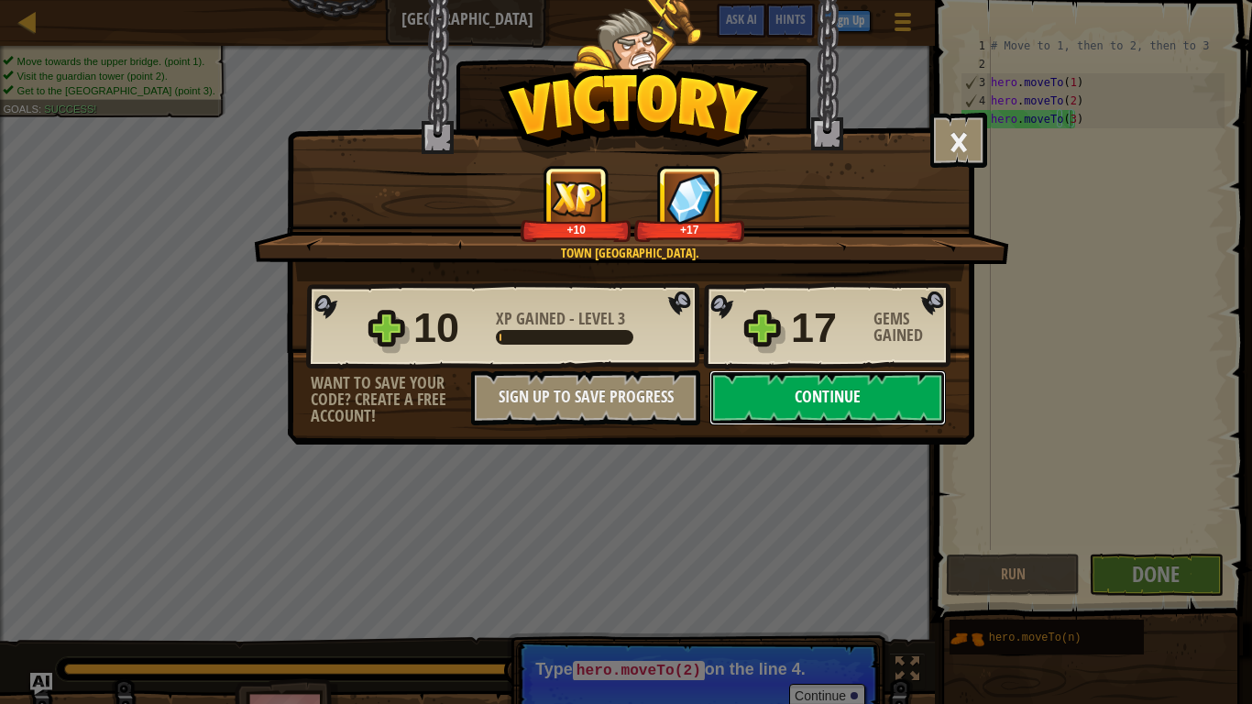
click at [775, 388] on button "Continue" at bounding box center [827, 397] width 236 height 55
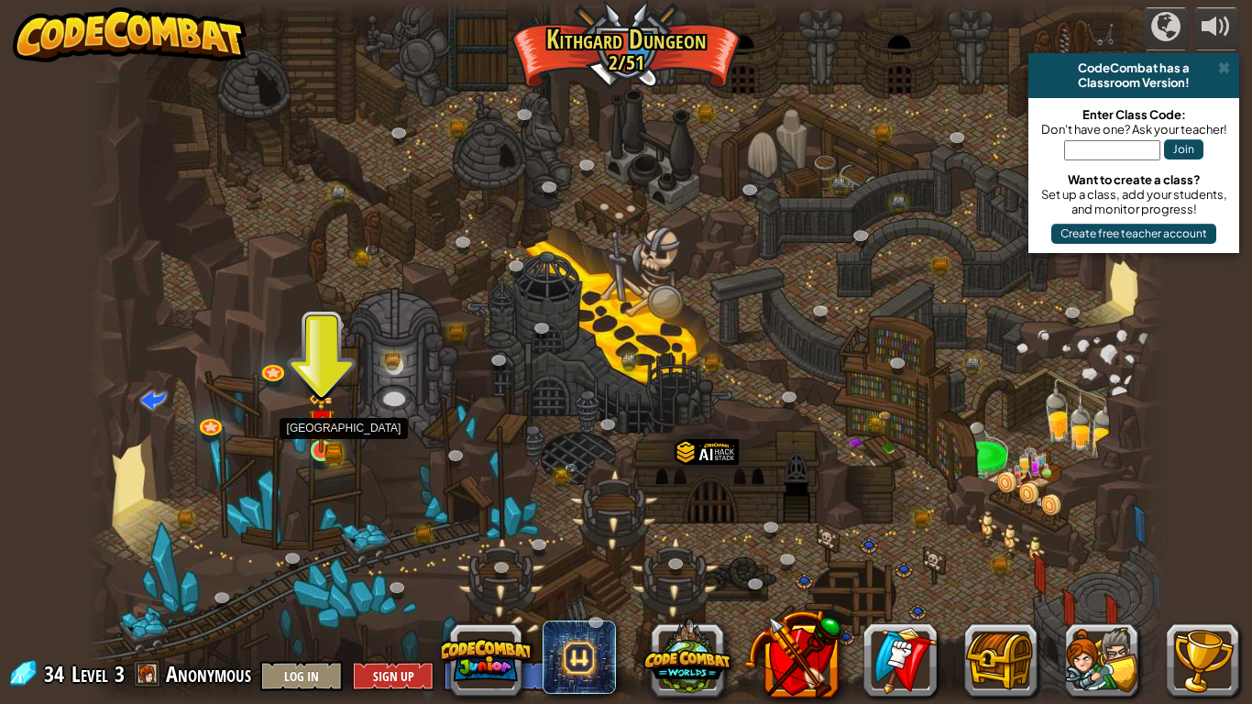
click at [319, 429] on img at bounding box center [321, 423] width 16 height 16
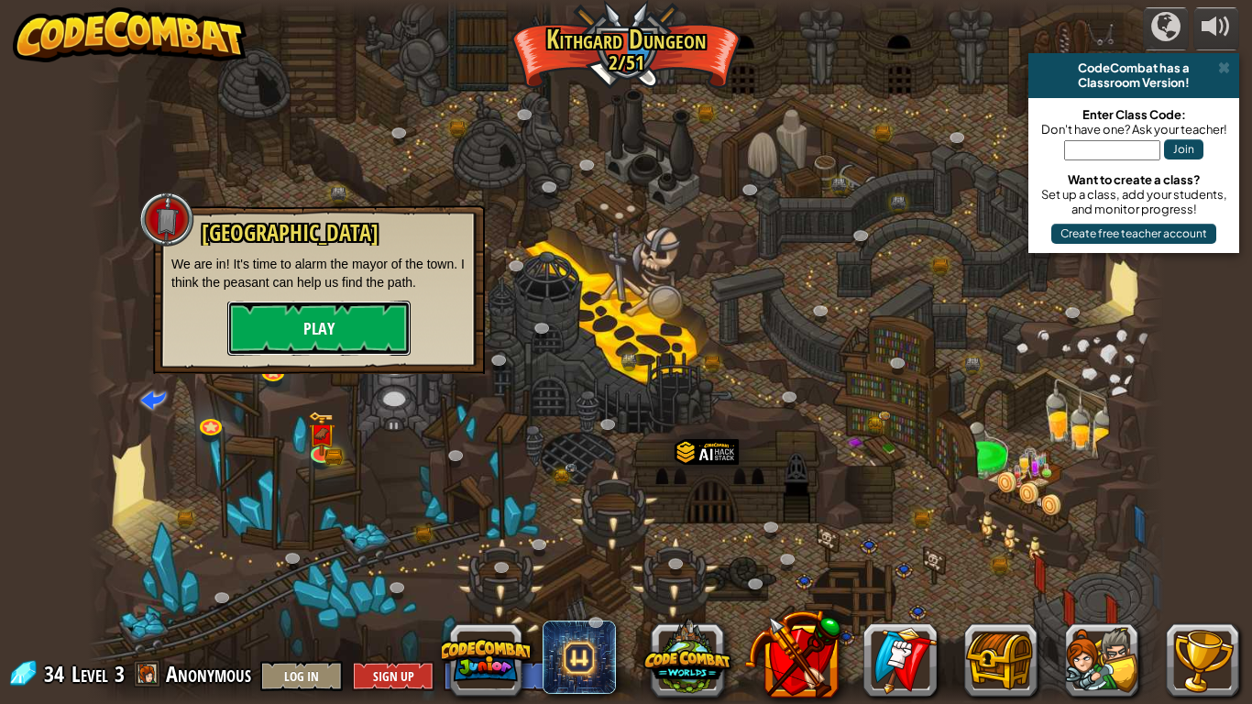
click at [326, 324] on button "Play" at bounding box center [318, 328] width 183 height 55
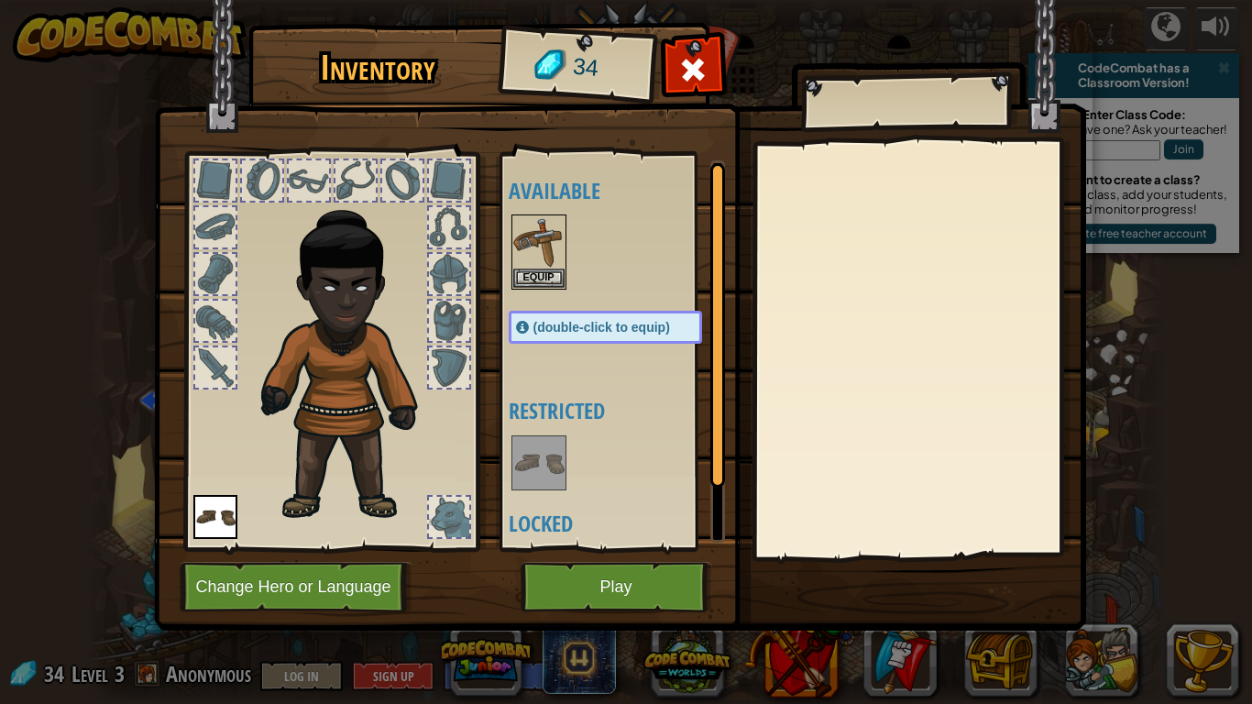
click at [455, 258] on div at bounding box center [449, 274] width 40 height 40
click at [443, 219] on div at bounding box center [449, 227] width 40 height 40
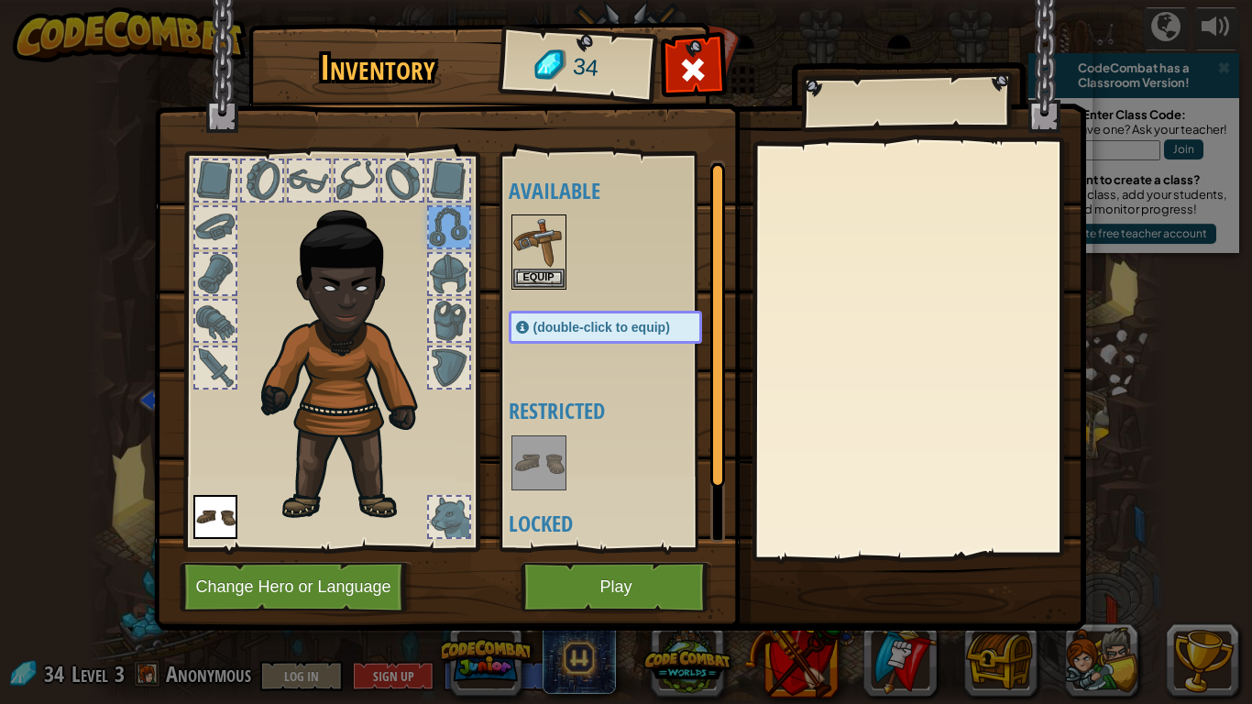
click at [443, 219] on div at bounding box center [449, 227] width 40 height 40
click at [599, 583] on button "Play" at bounding box center [616, 587] width 192 height 50
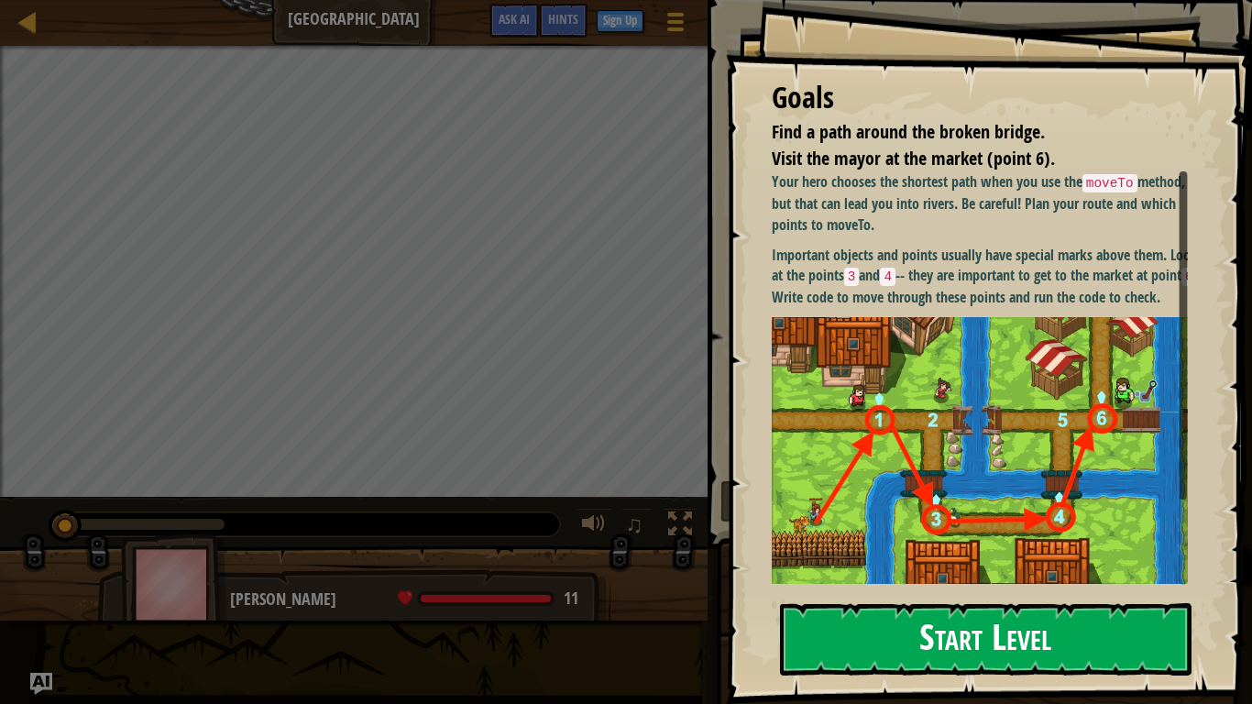
click at [904, 595] on button "Start Level" at bounding box center [985, 639] width 411 height 72
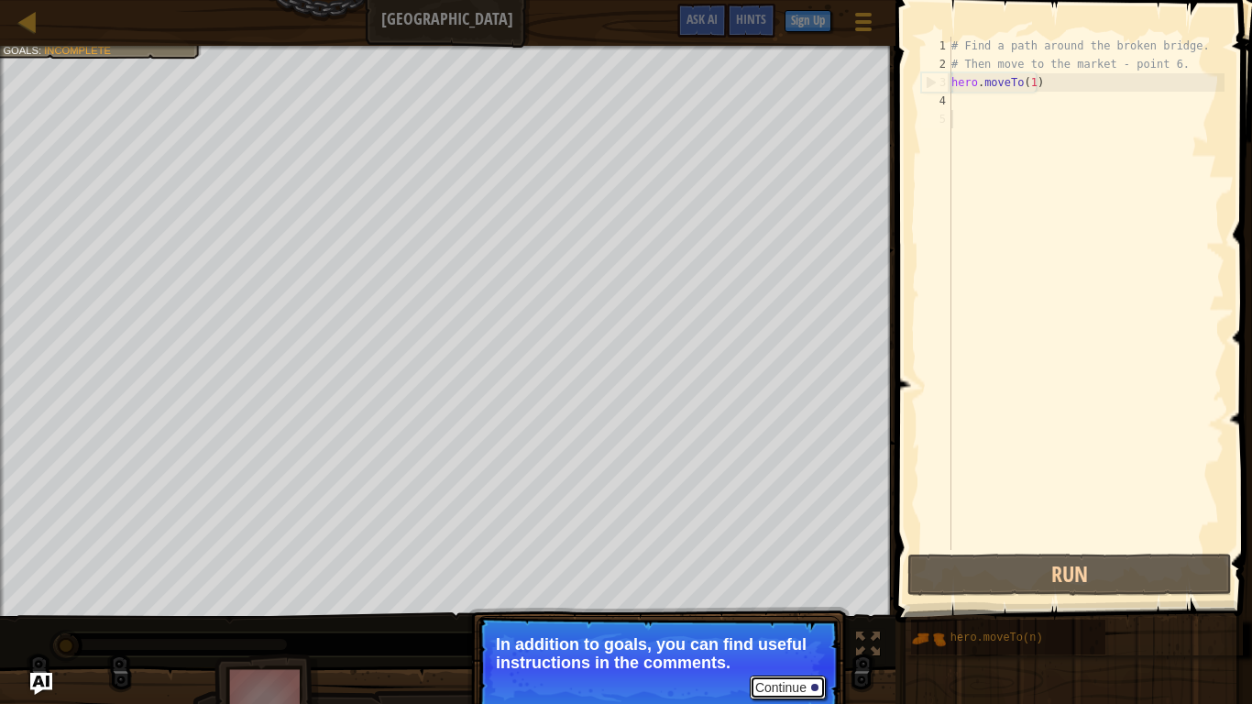
click at [790, 595] on button "Continue" at bounding box center [788, 687] width 76 height 24
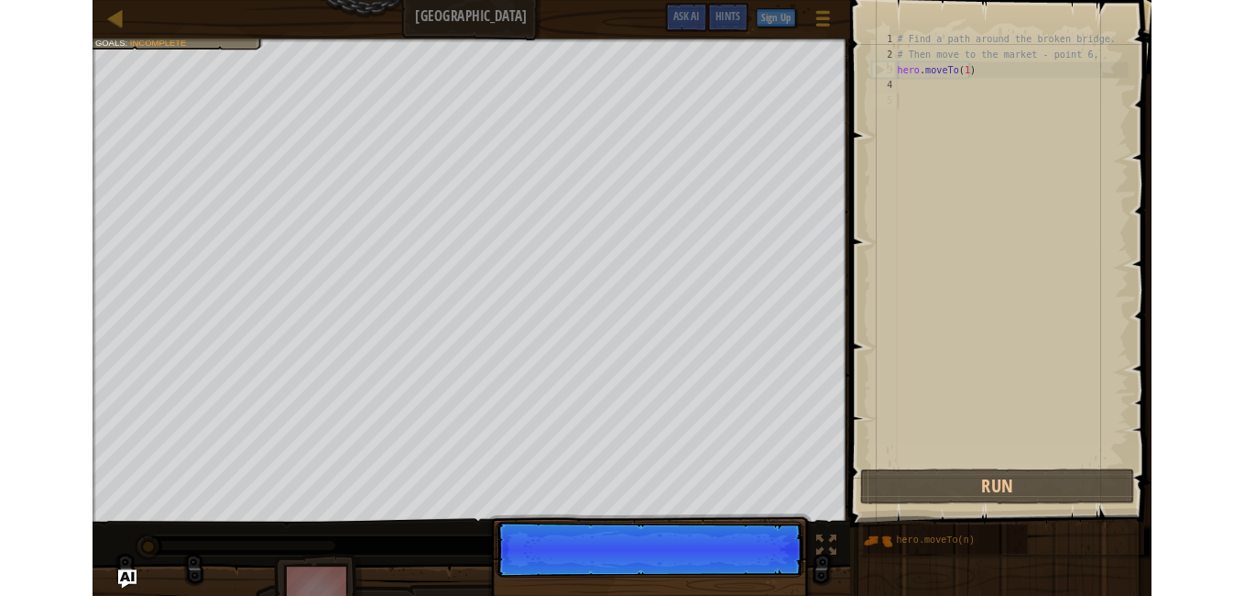
scroll to position [8, 0]
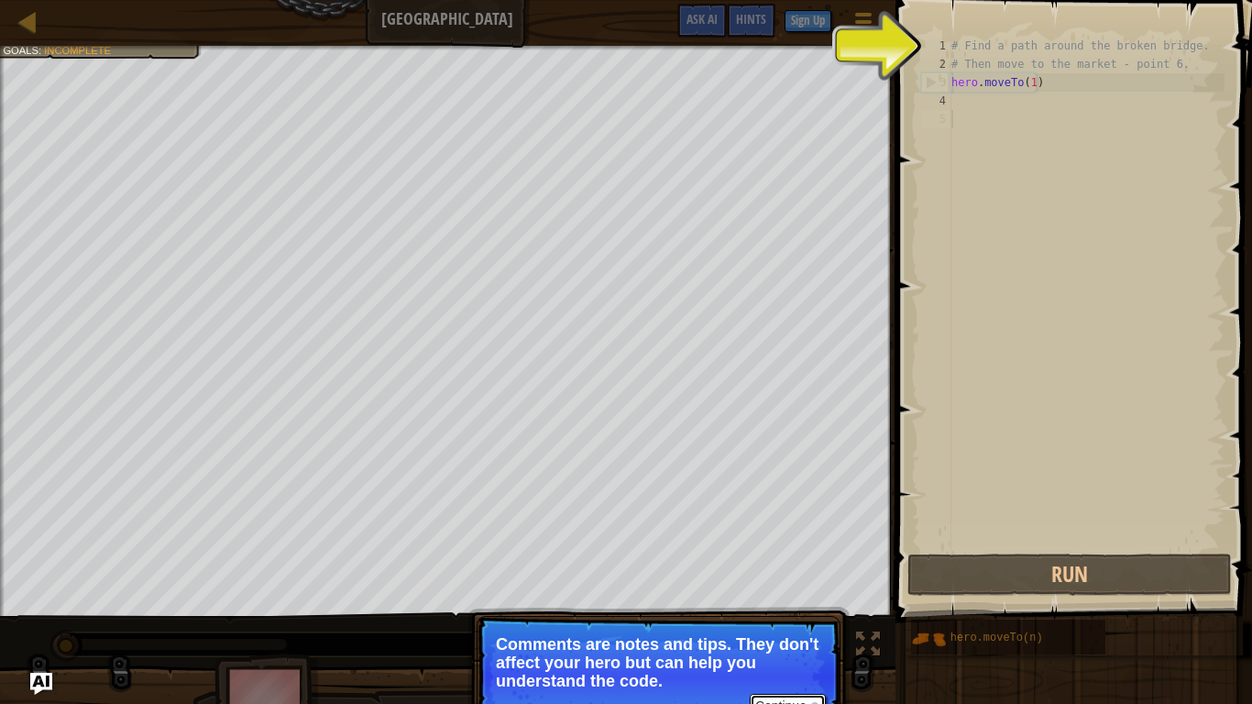
click at [791, 595] on button "Continue" at bounding box center [788, 706] width 76 height 24
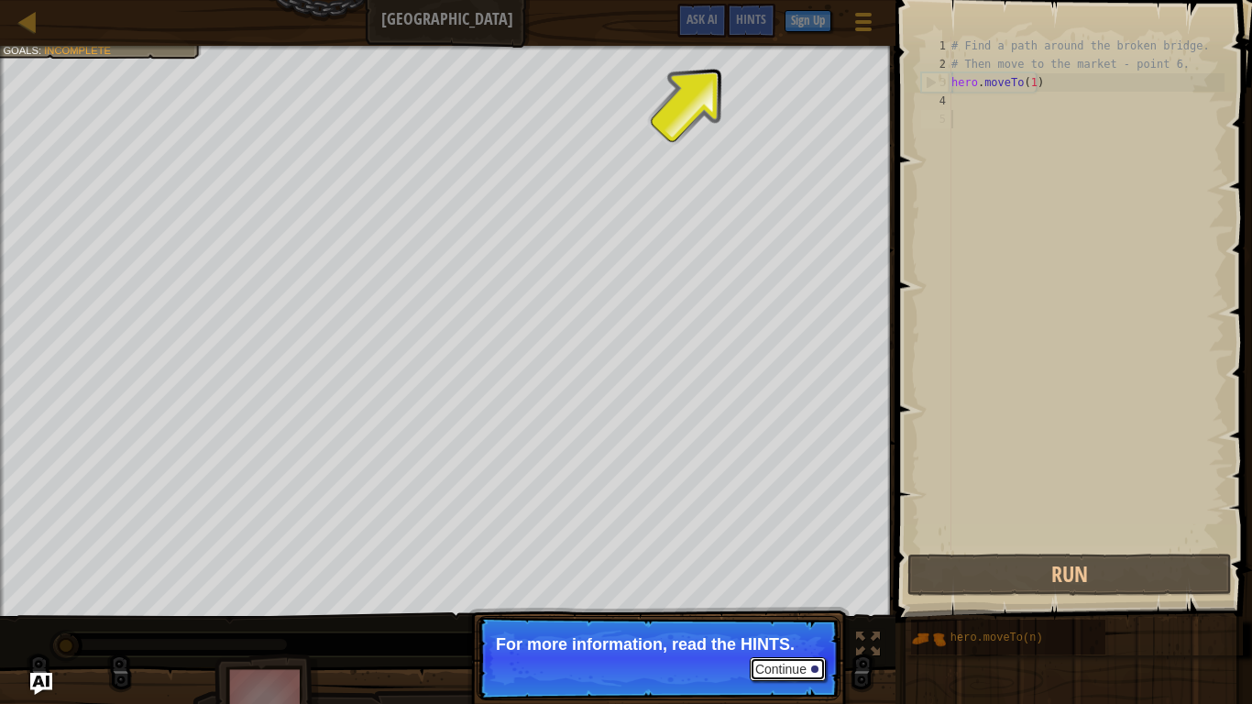
click at [775, 595] on button "Continue" at bounding box center [788, 669] width 76 height 24
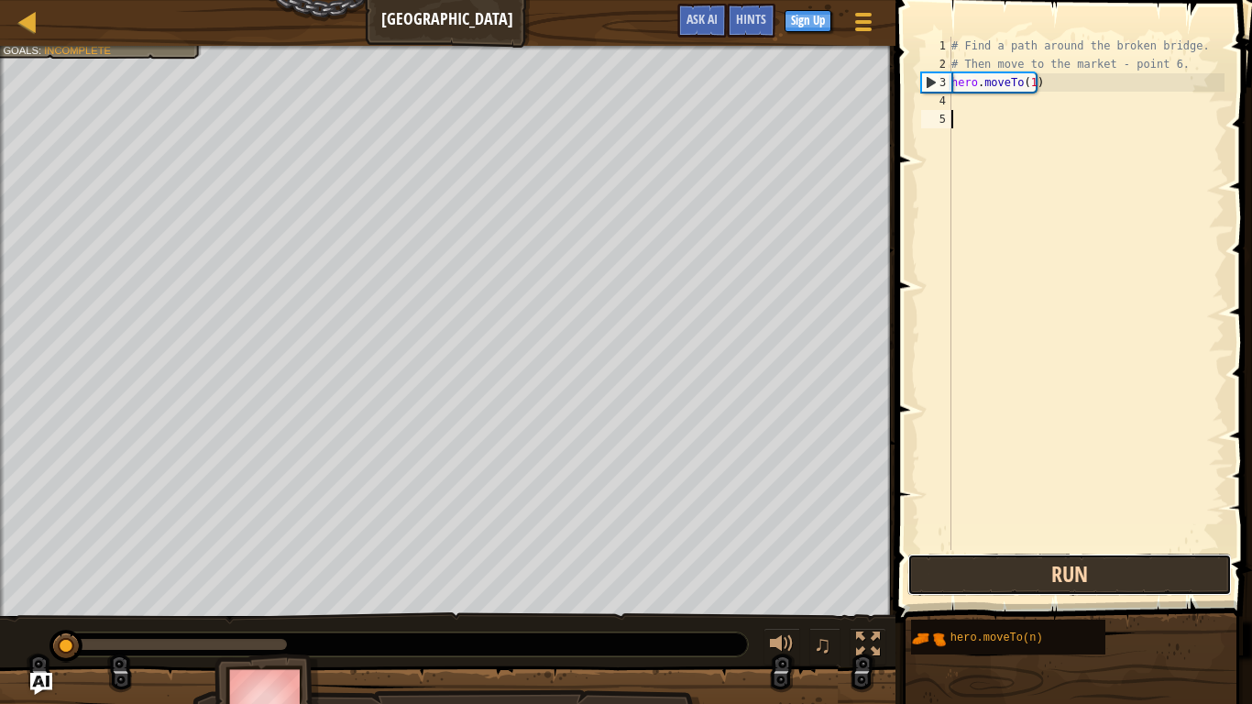
click at [977, 575] on button "Run" at bounding box center [1069, 574] width 324 height 42
